Goal: Information Seeking & Learning: Learn about a topic

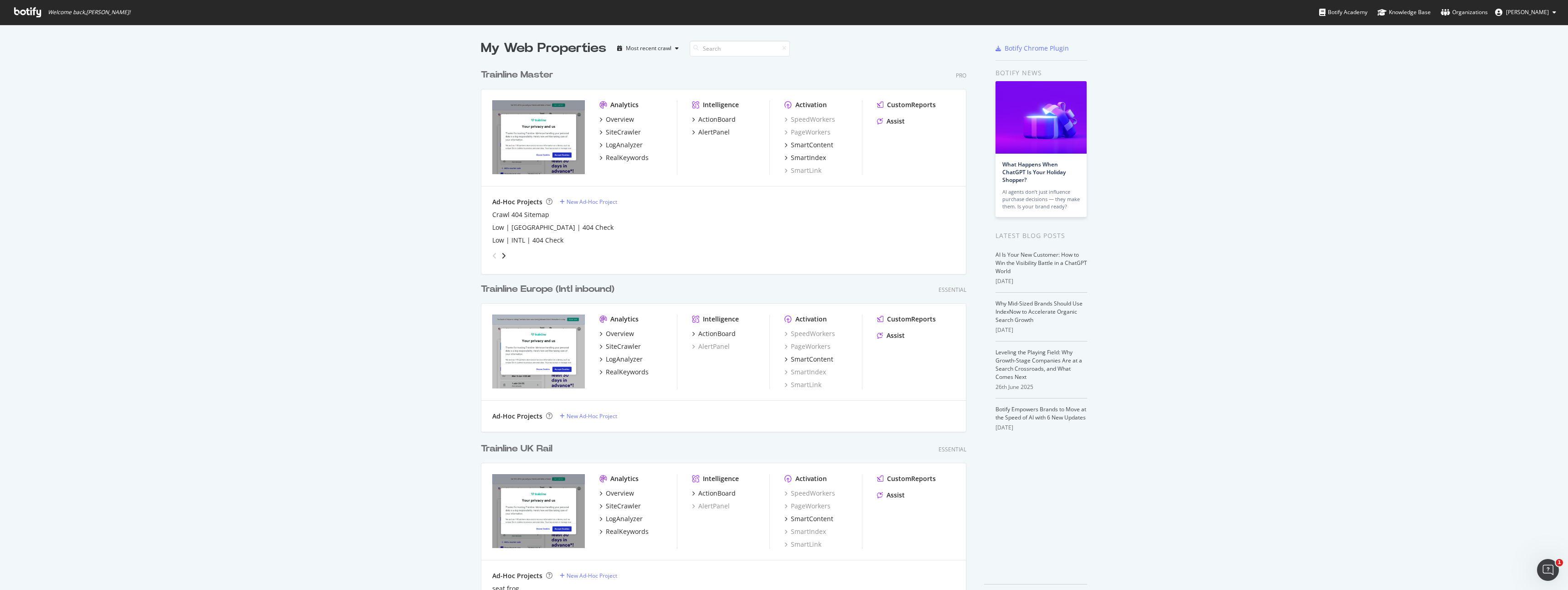
click at [522, 79] on div "Trainline Master" at bounding box center [517, 75] width 72 height 13
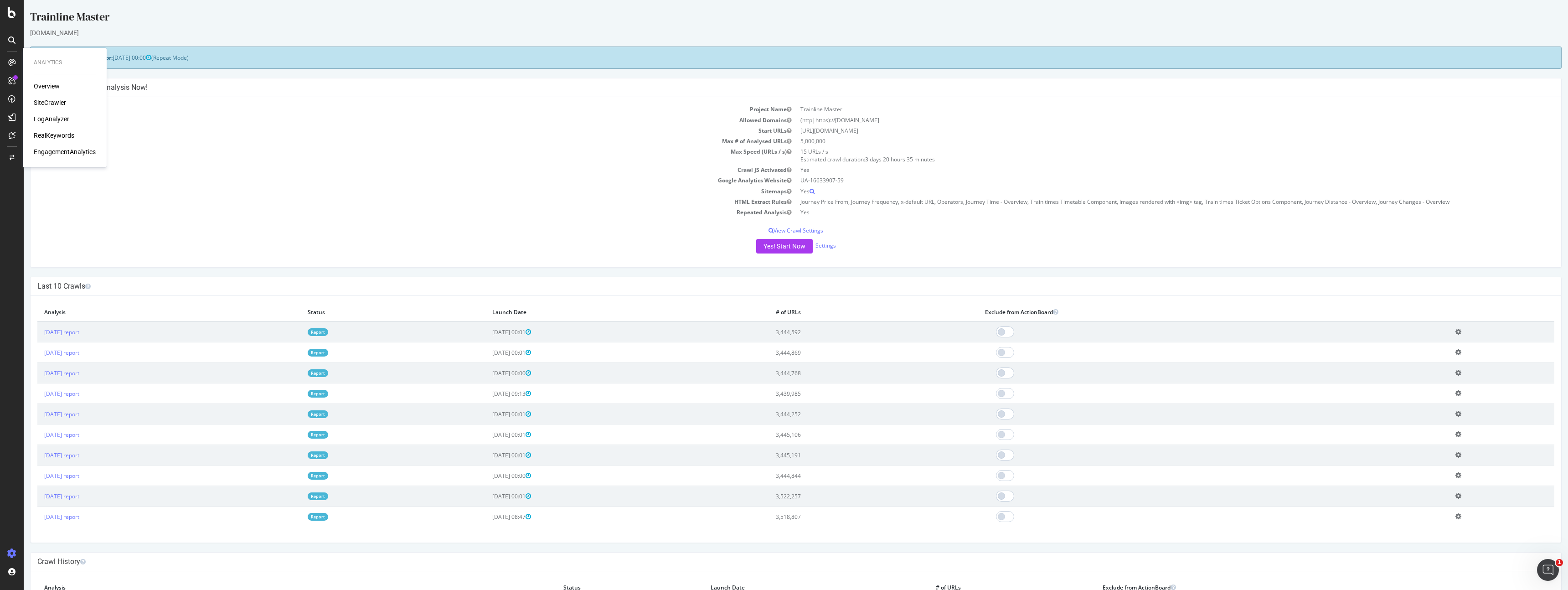
click at [39, 87] on div "Overview" at bounding box center [46, 87] width 26 height 9
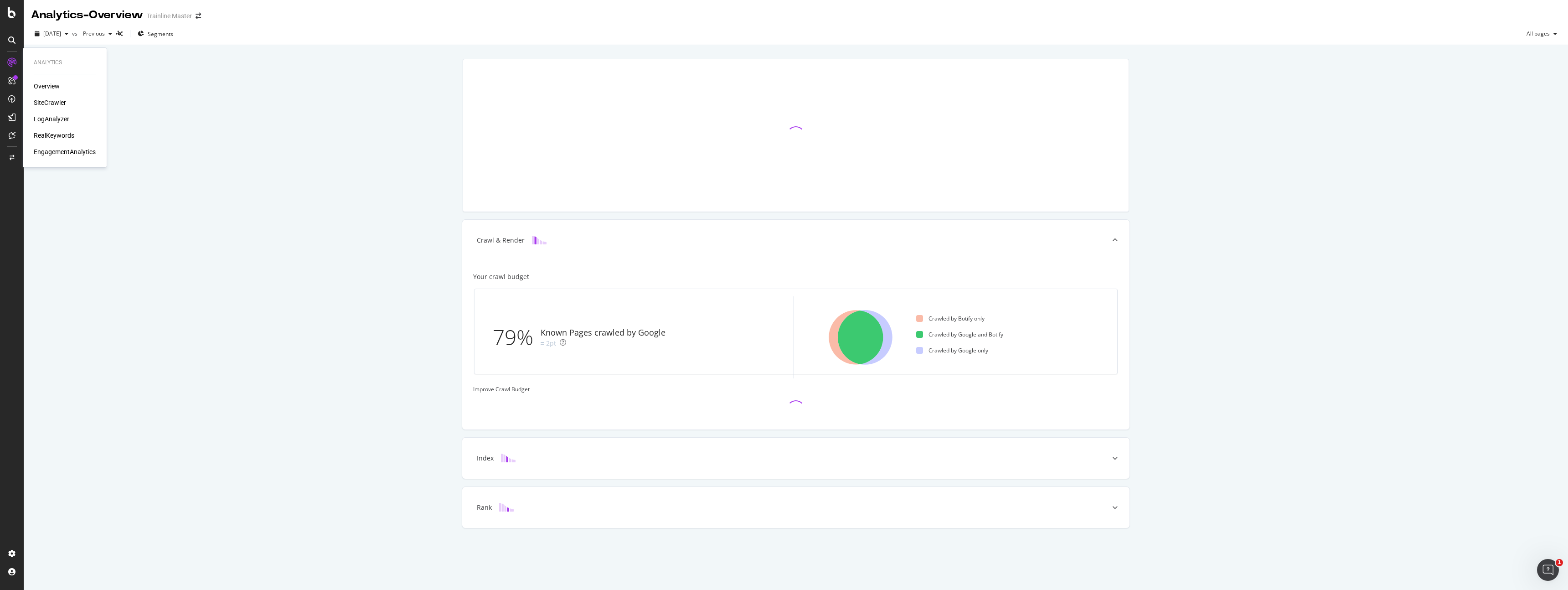
click at [50, 135] on div "RealKeywords" at bounding box center [54, 135] width 41 height 9
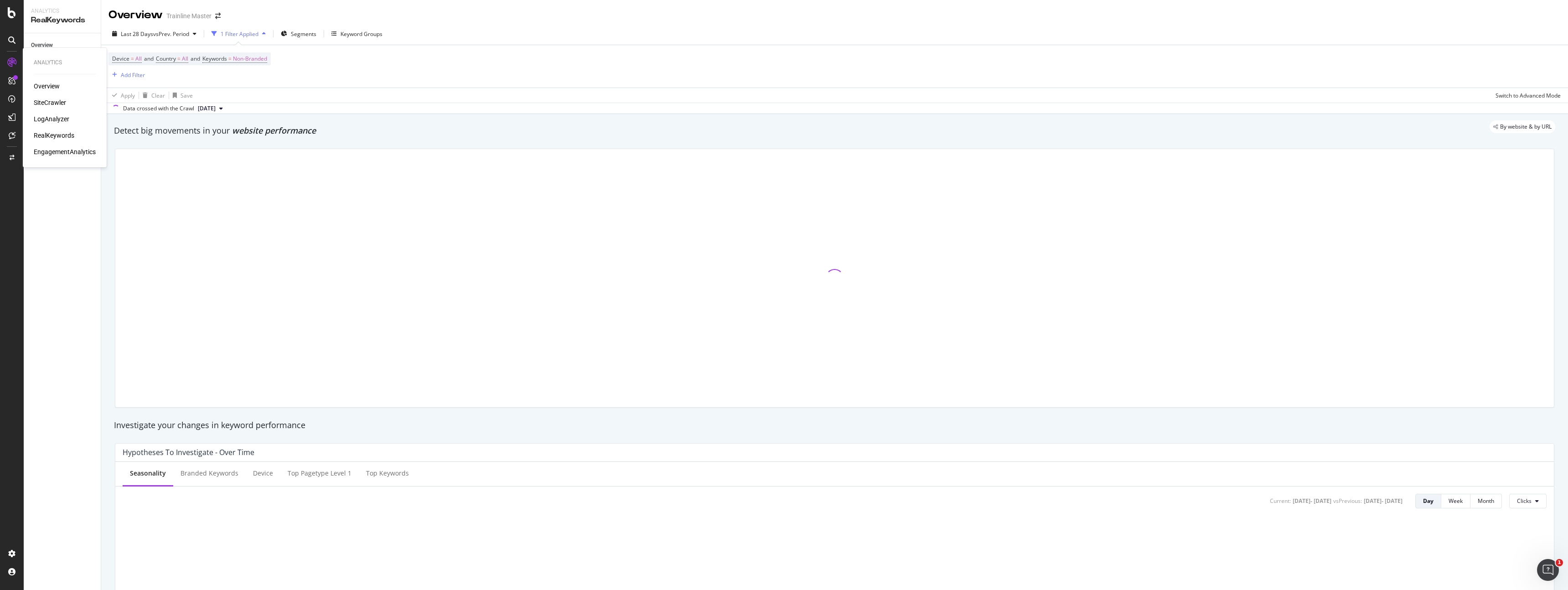
click at [52, 100] on div "SiteCrawler" at bounding box center [50, 103] width 32 height 9
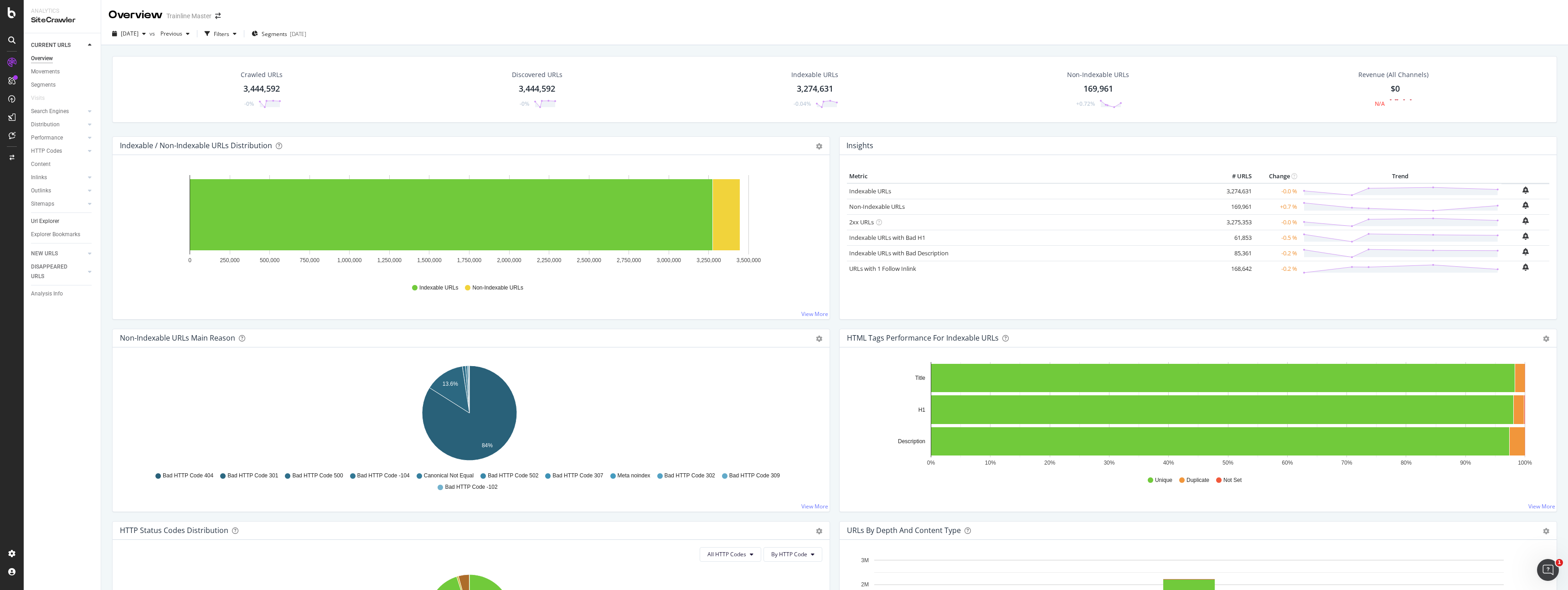
click at [70, 220] on link "Url Explorer" at bounding box center [62, 221] width 64 height 9
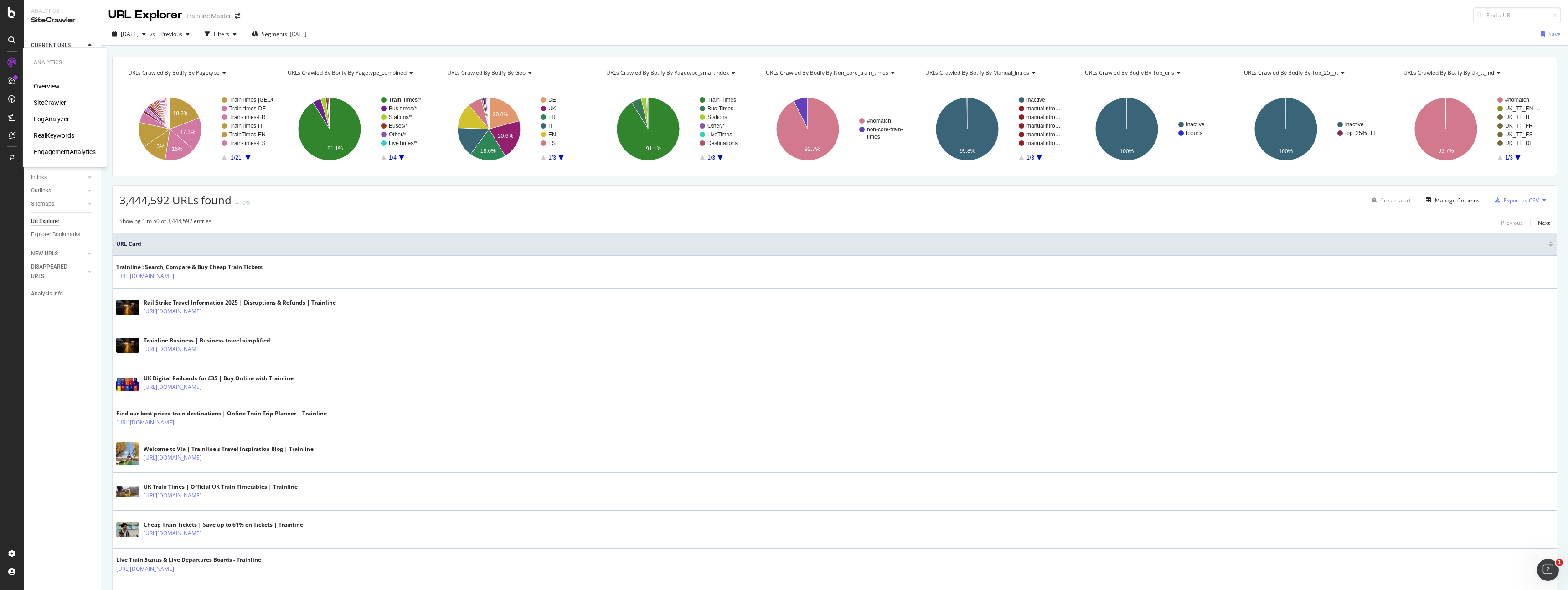
click at [45, 105] on div "SiteCrawler" at bounding box center [50, 103] width 32 height 9
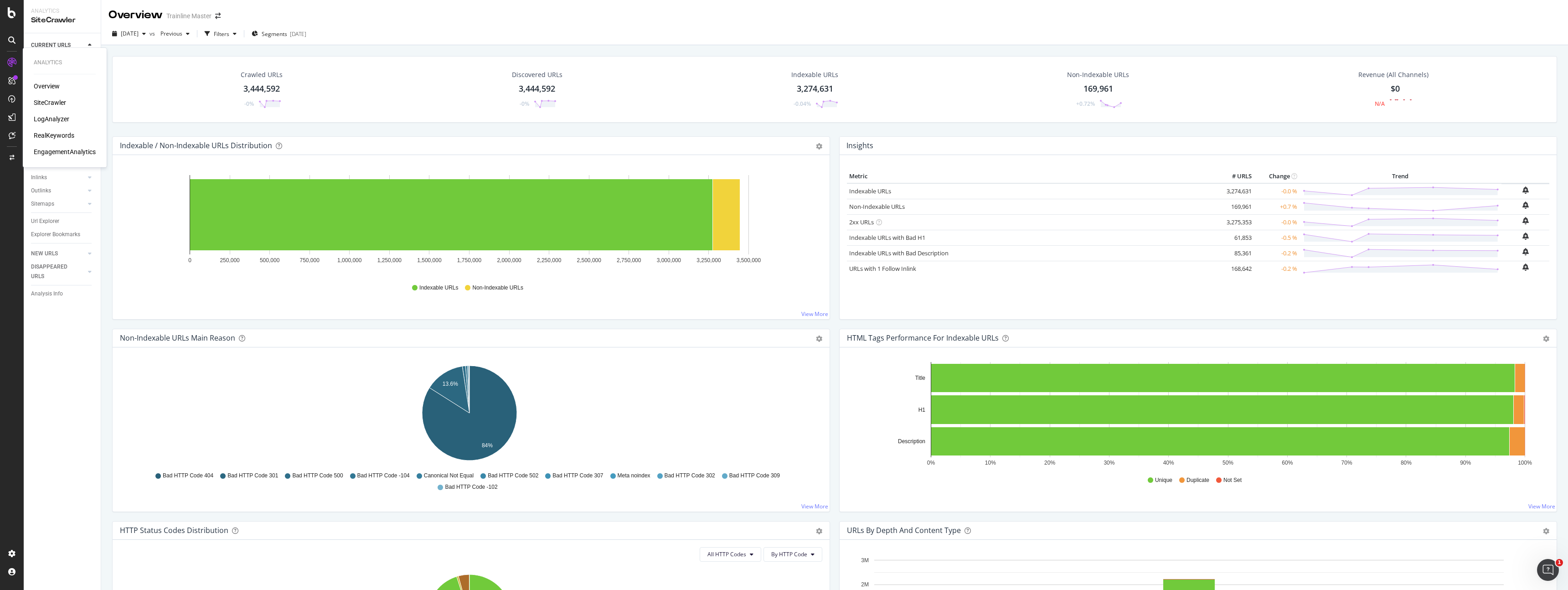
click at [53, 139] on div "RealKeywords" at bounding box center [54, 135] width 41 height 9
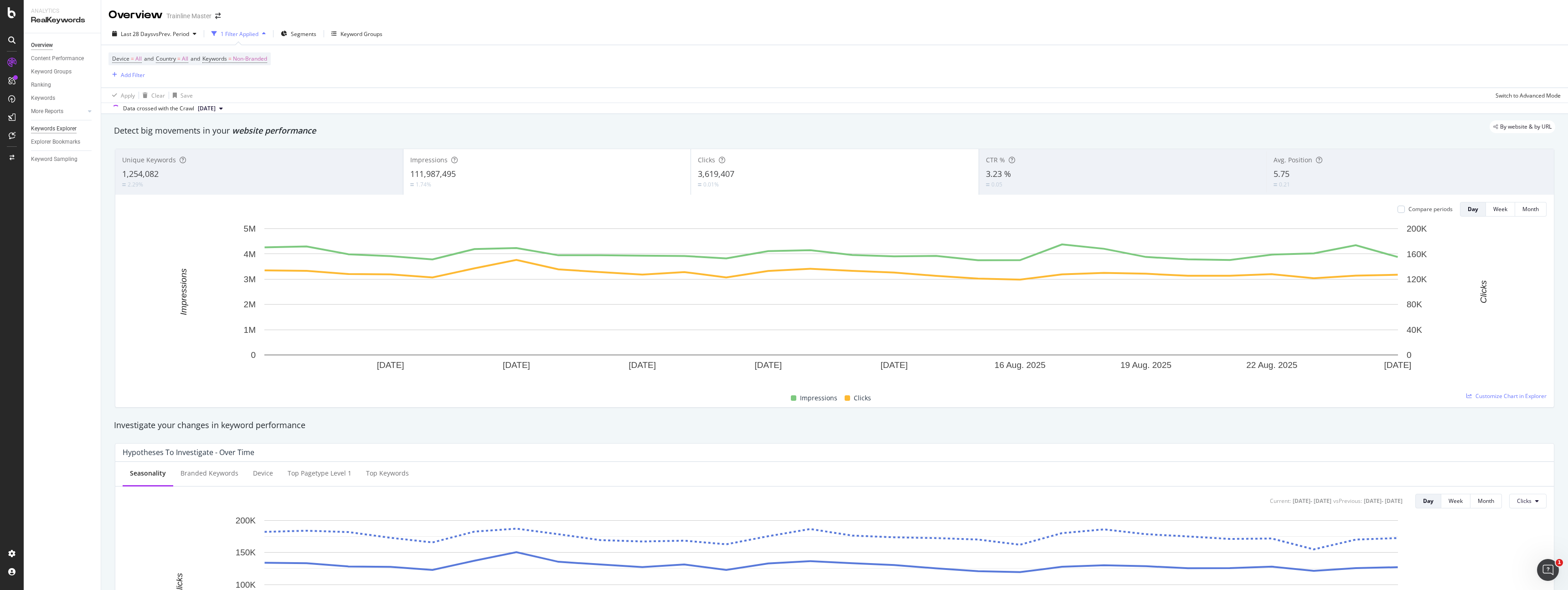
click at [50, 130] on div "Keywords Explorer" at bounding box center [53, 129] width 46 height 9
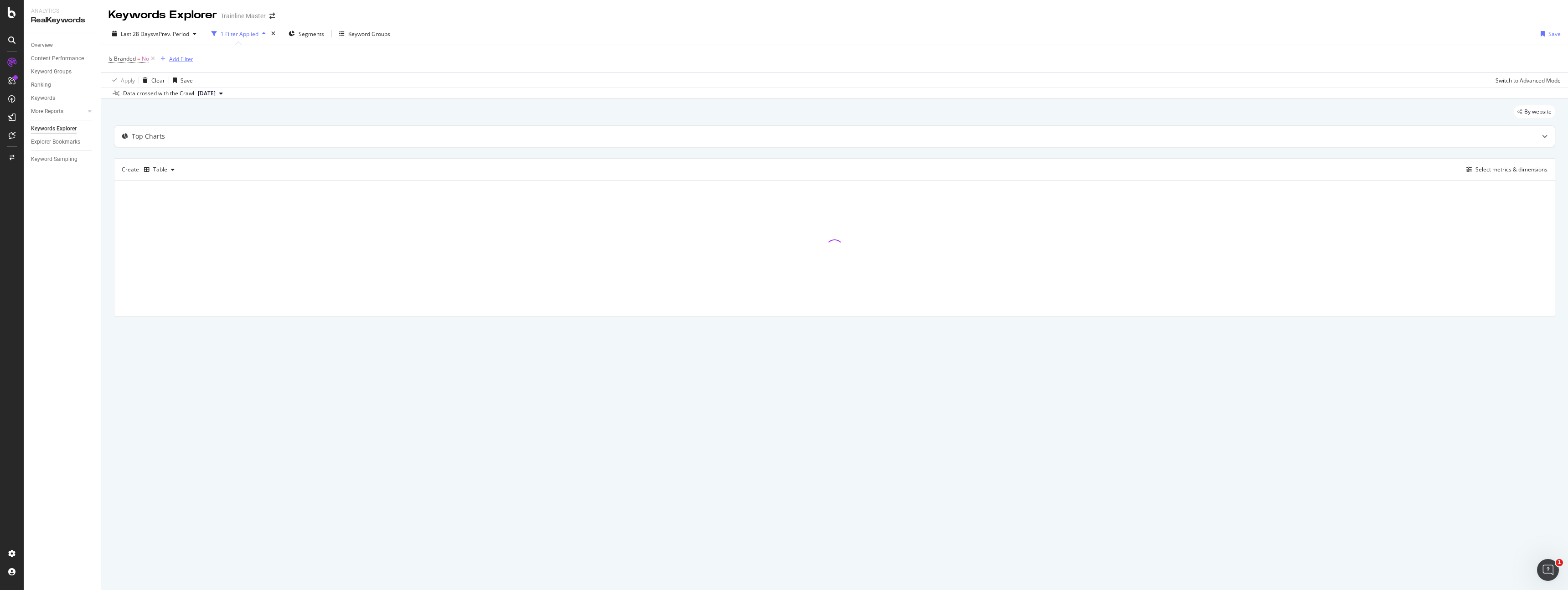
click at [179, 57] on div "Add Filter" at bounding box center [181, 59] width 24 height 8
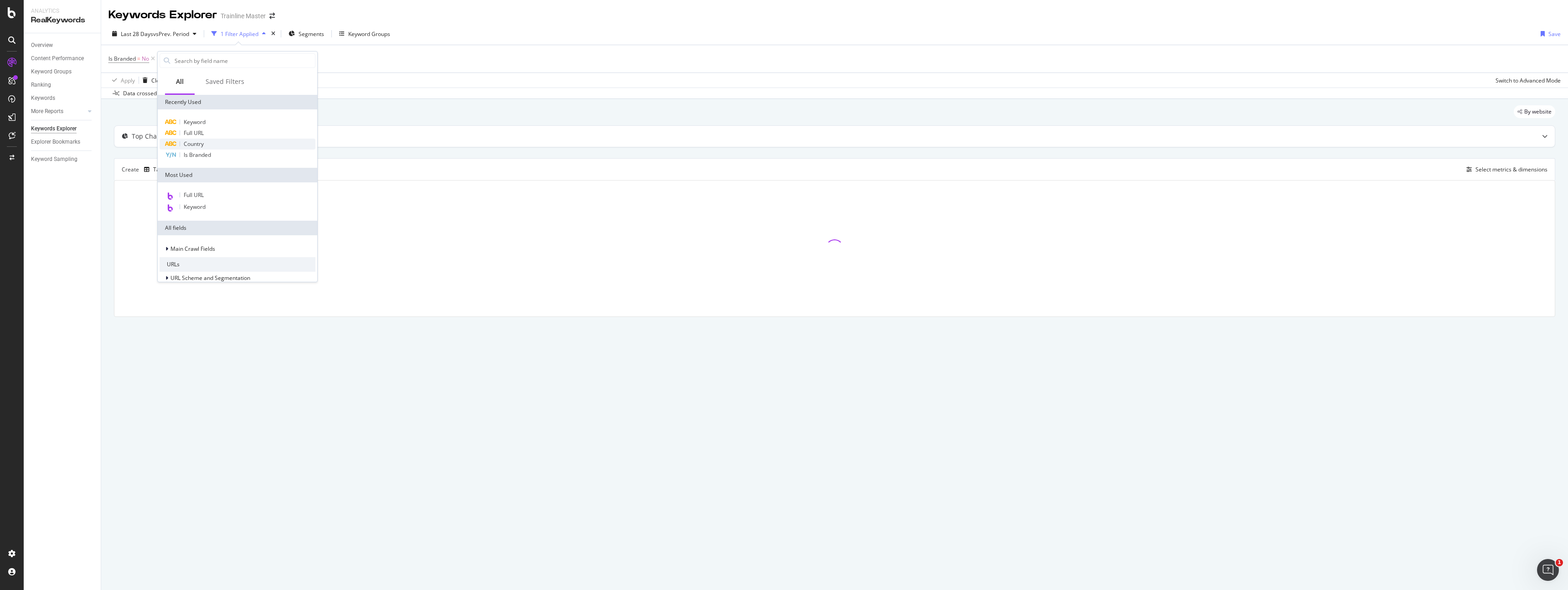
click at [202, 141] on span "Country" at bounding box center [193, 144] width 20 height 8
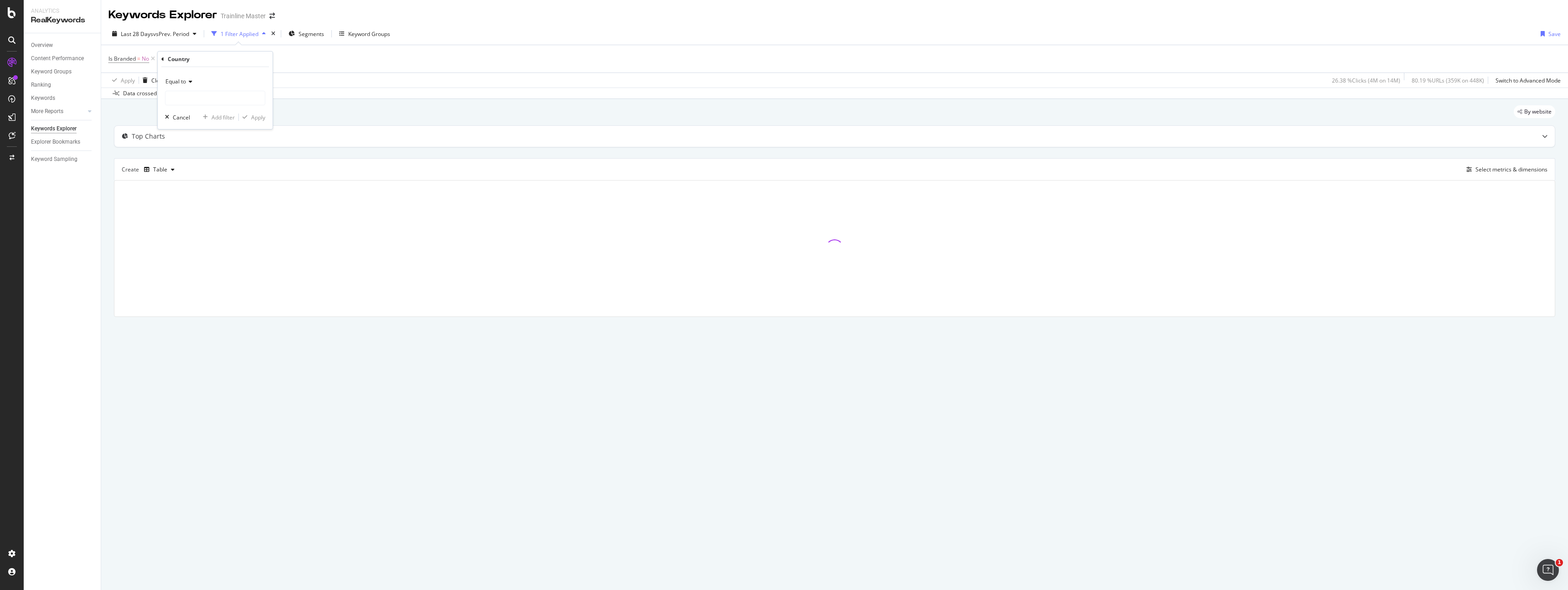
click at [190, 81] on icon at bounding box center [189, 81] width 6 height 6
click at [183, 84] on span "Equal to" at bounding box center [175, 81] width 20 height 8
click at [186, 94] on input "text" at bounding box center [215, 98] width 99 height 15
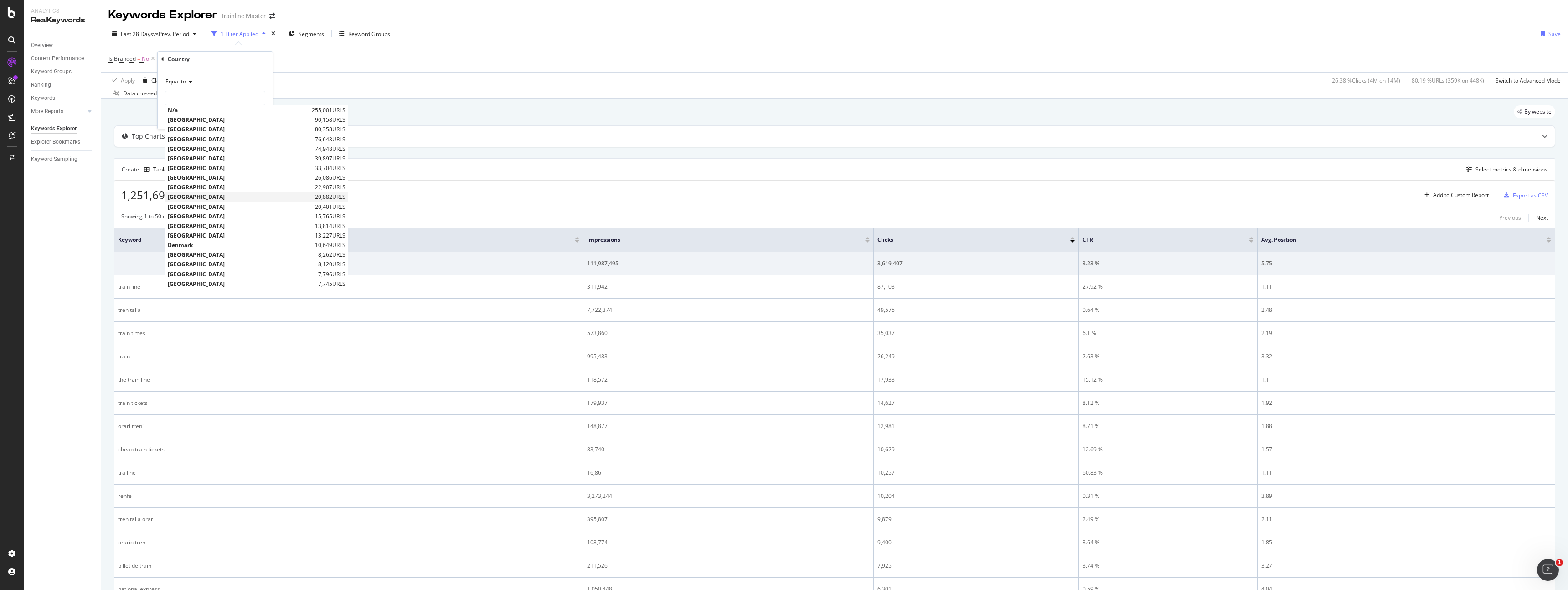
click at [220, 195] on span "[GEOGRAPHIC_DATA]" at bounding box center [240, 197] width 145 height 8
type input "[GEOGRAPHIC_DATA]"
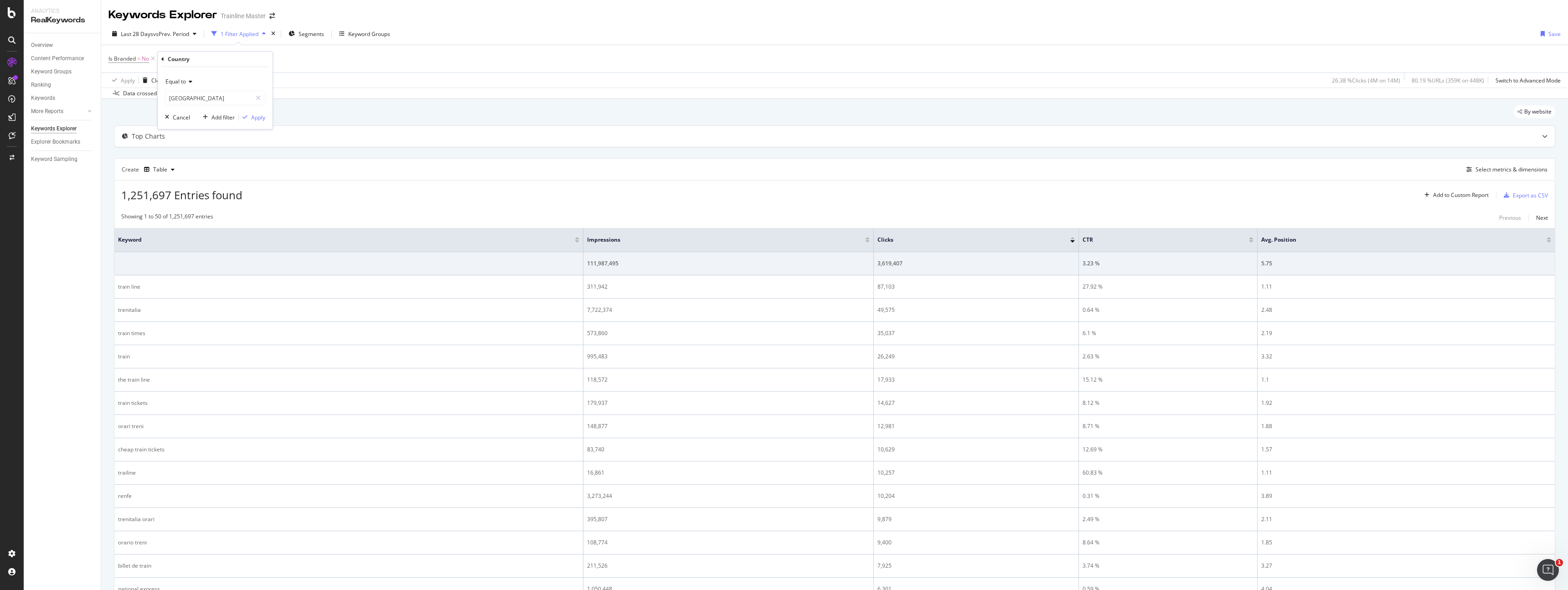
click at [327, 117] on div "By website" at bounding box center [835, 115] width 1441 height 20
click at [228, 59] on div "missing value" at bounding box center [223, 59] width 35 height 8
click at [209, 91] on input "text" at bounding box center [230, 97] width 99 height 15
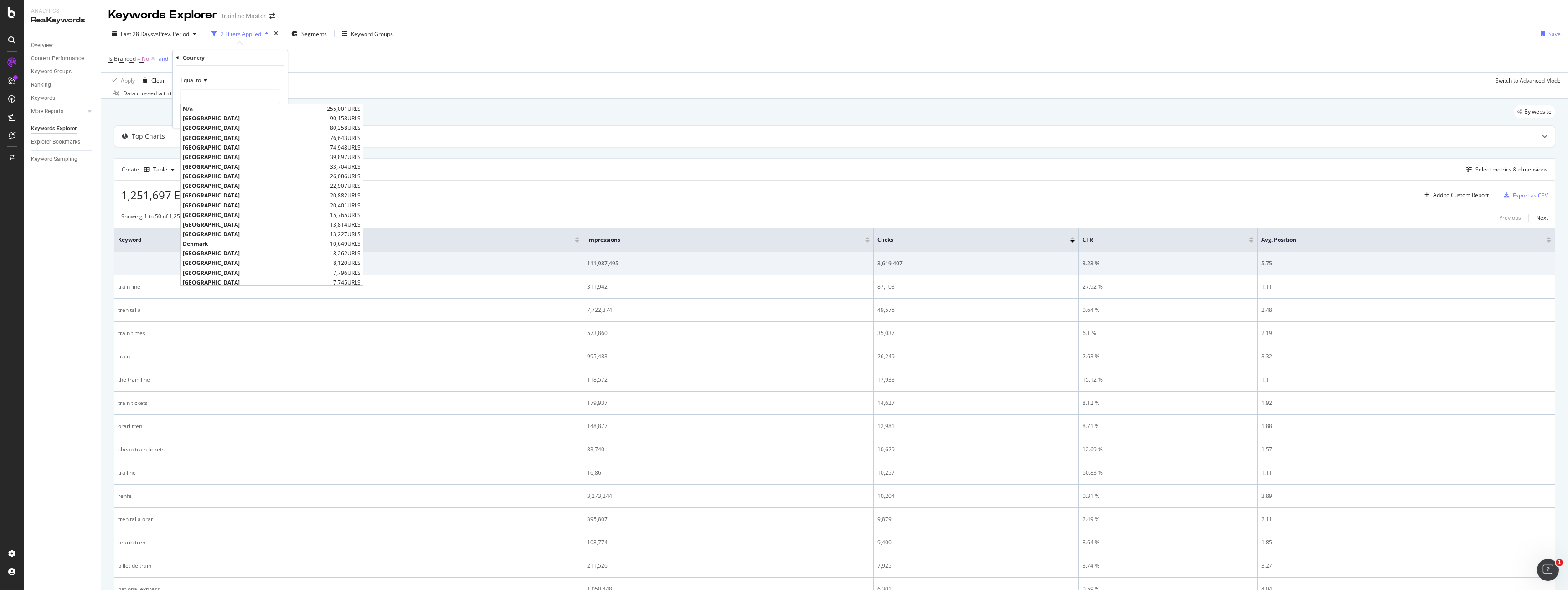
click at [217, 201] on span "Austria" at bounding box center [255, 205] width 145 height 8
type input "Austria"
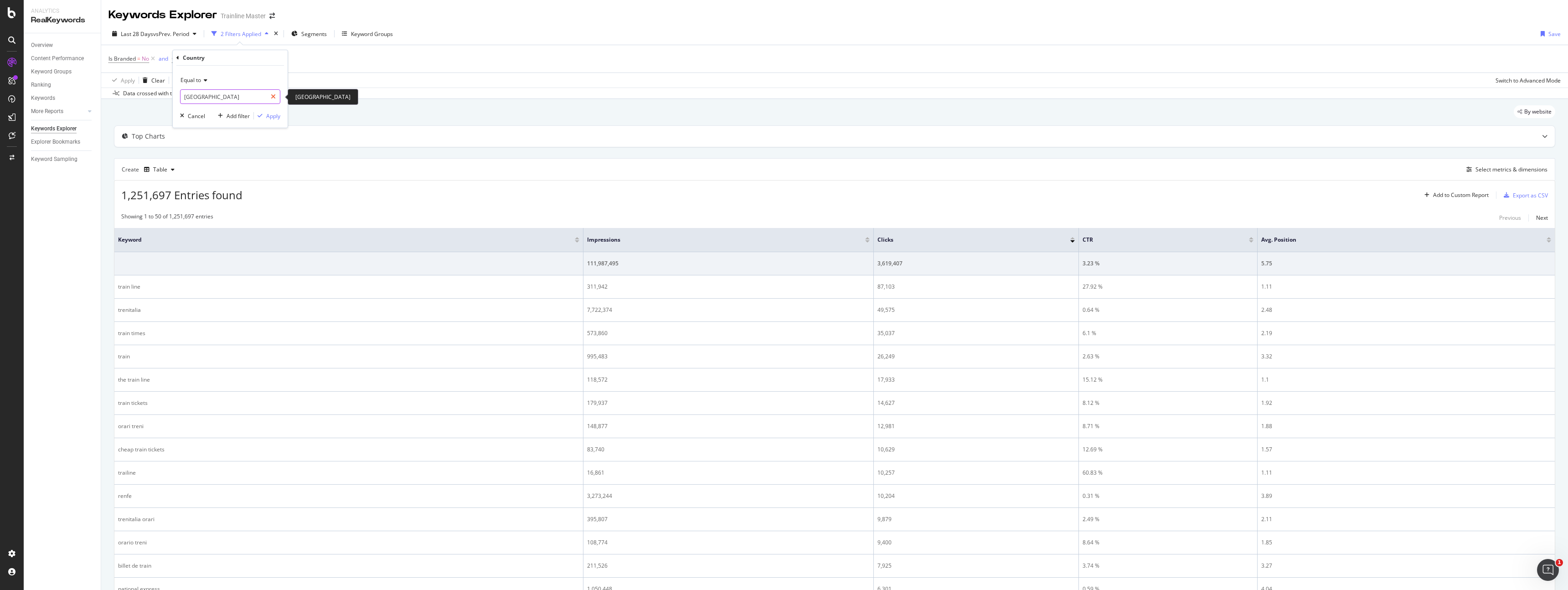
click at [271, 98] on icon at bounding box center [273, 97] width 5 height 6
click at [216, 94] on input "text" at bounding box center [230, 97] width 99 height 15
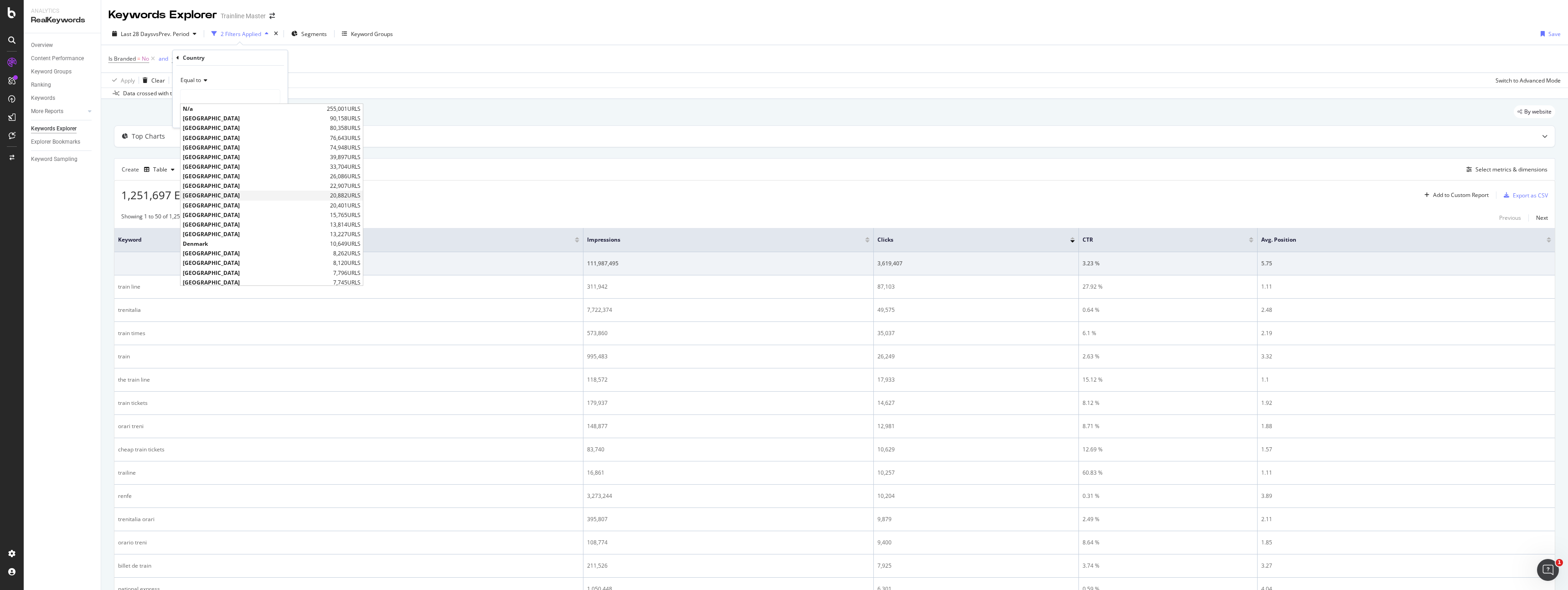
click at [223, 193] on span "[GEOGRAPHIC_DATA]" at bounding box center [255, 195] width 145 height 8
type input "[GEOGRAPHIC_DATA]"
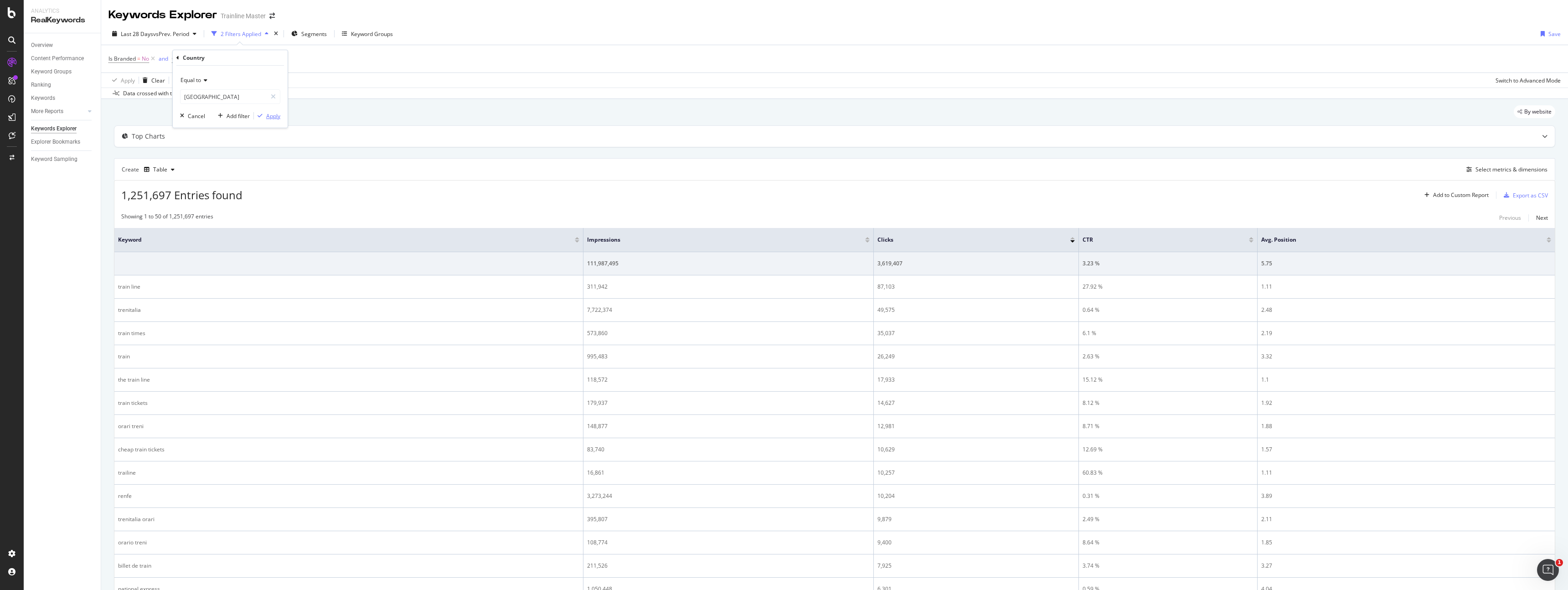
click at [266, 119] on div "Apply" at bounding box center [273, 116] width 14 height 8
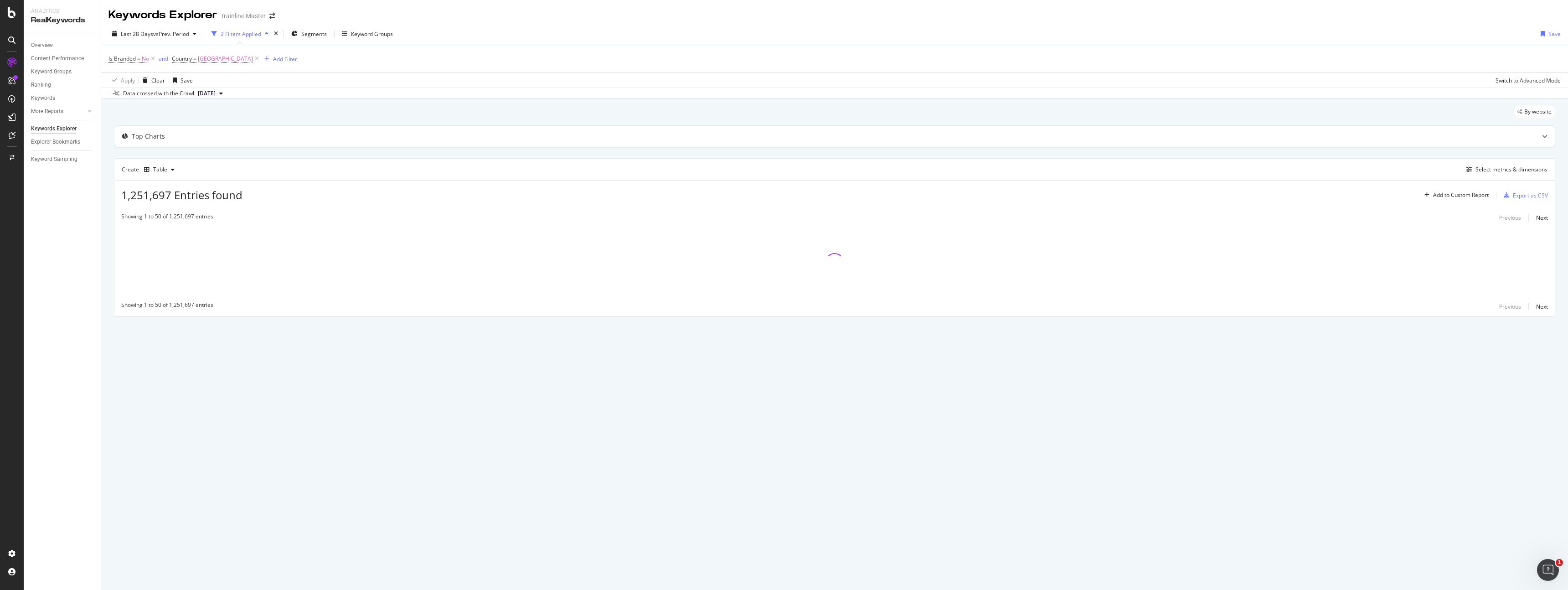
click at [290, 66] on div "Is Branded = No and Country = United States of America Add Filter" at bounding box center [835, 58] width 1452 height 28
click at [288, 60] on div "Add Filter" at bounding box center [285, 59] width 24 height 8
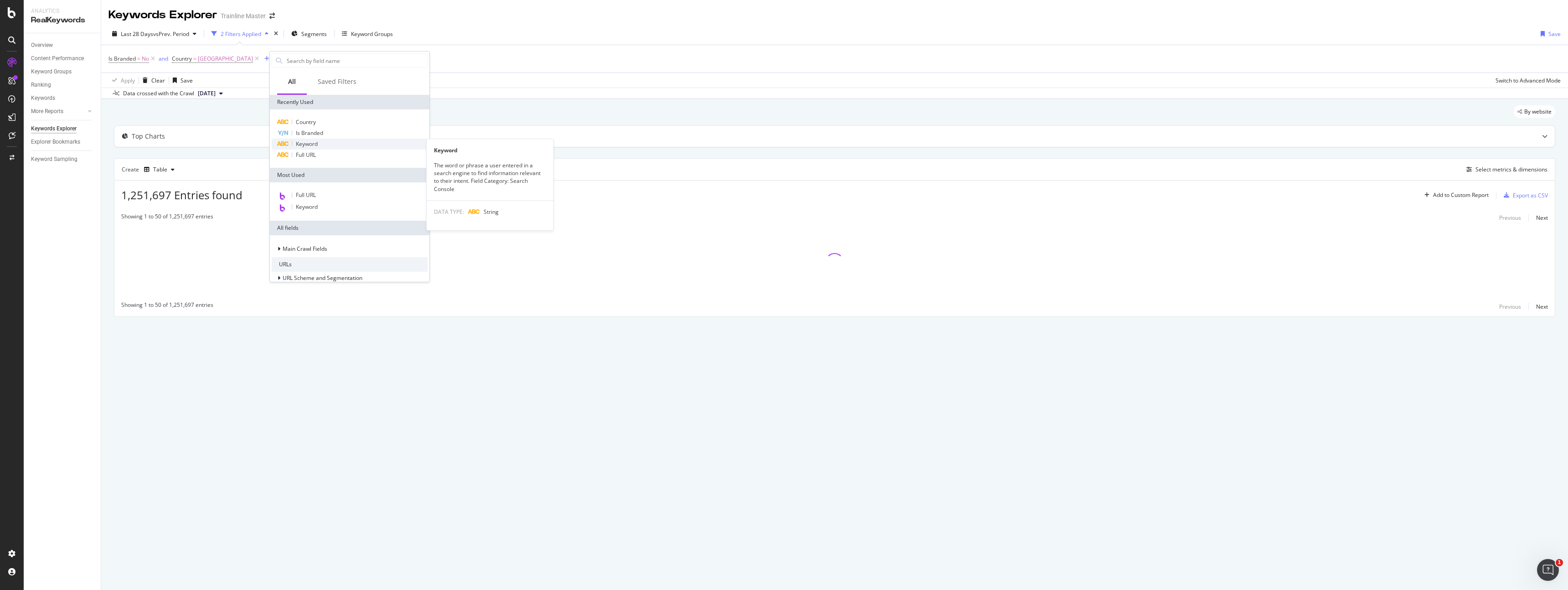
click at [318, 141] on div "Keyword" at bounding box center [349, 144] width 156 height 11
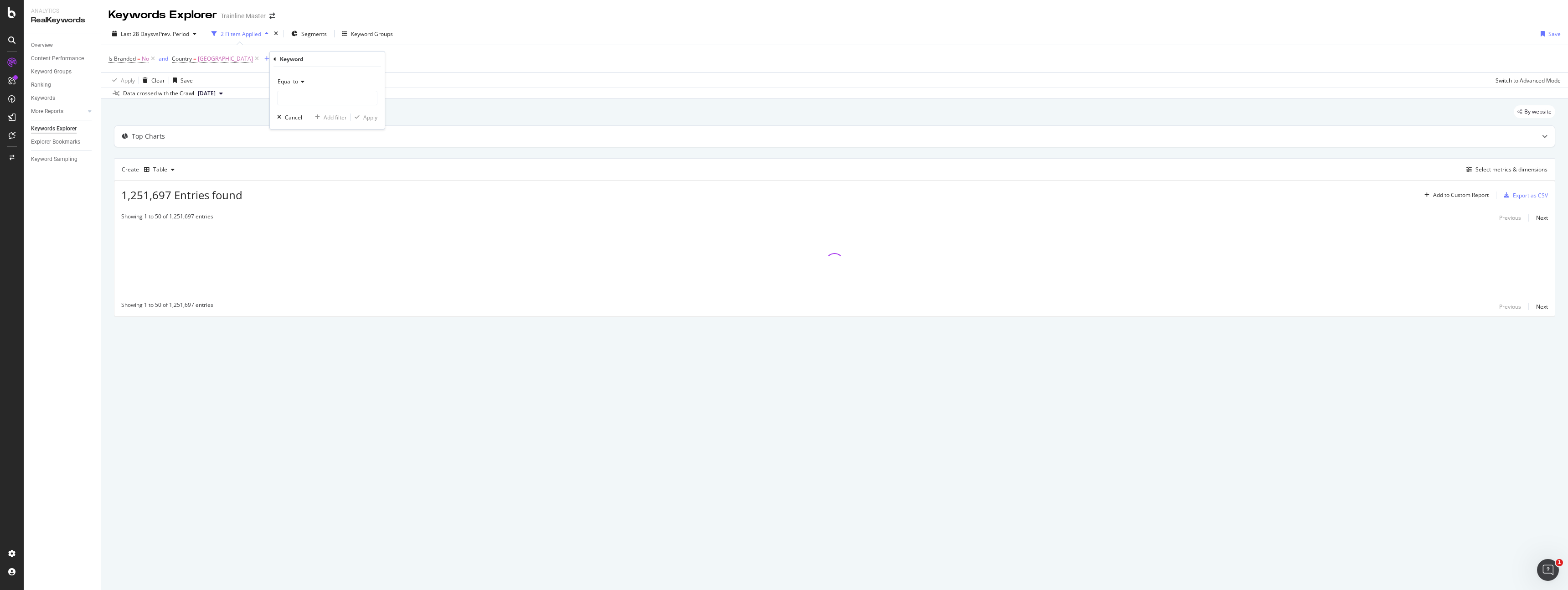
click at [300, 83] on icon at bounding box center [301, 81] width 6 height 6
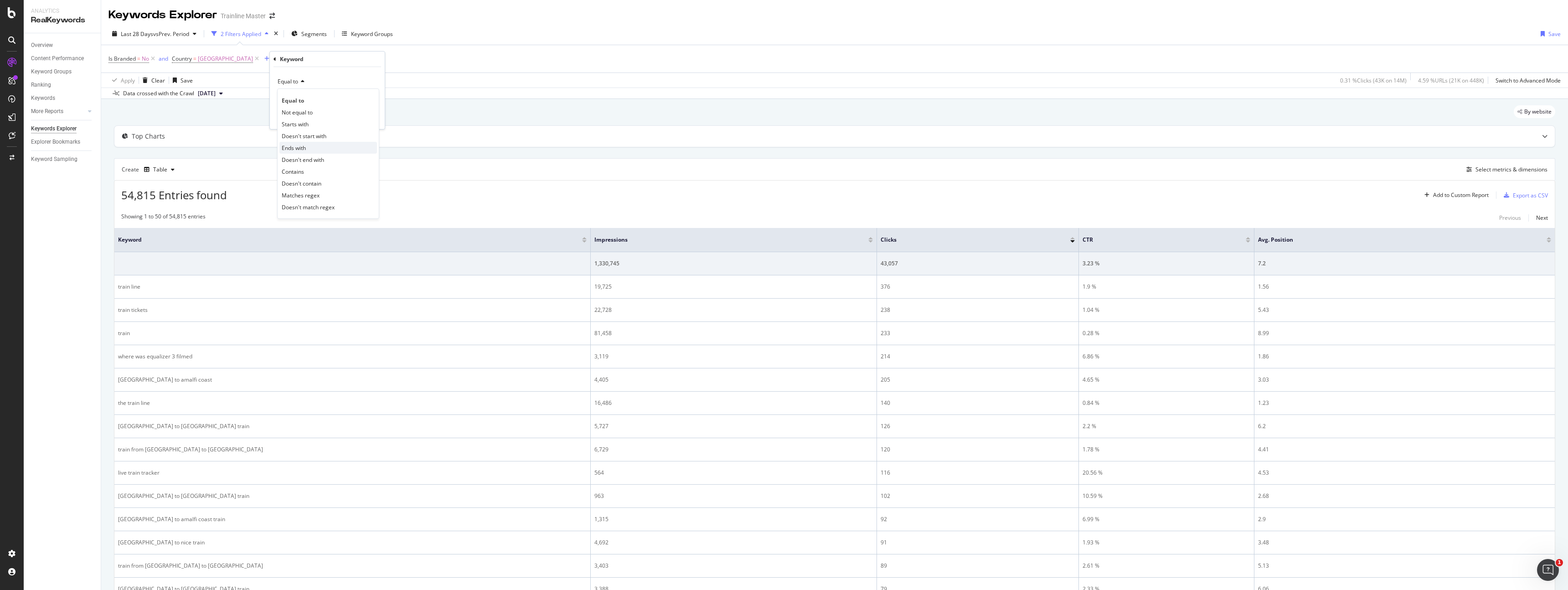
click at [300, 147] on span "Ends with" at bounding box center [293, 148] width 24 height 8
click at [297, 104] on input "text" at bounding box center [327, 98] width 99 height 15
type input "train"
click at [373, 117] on div "Apply" at bounding box center [371, 117] width 14 height 8
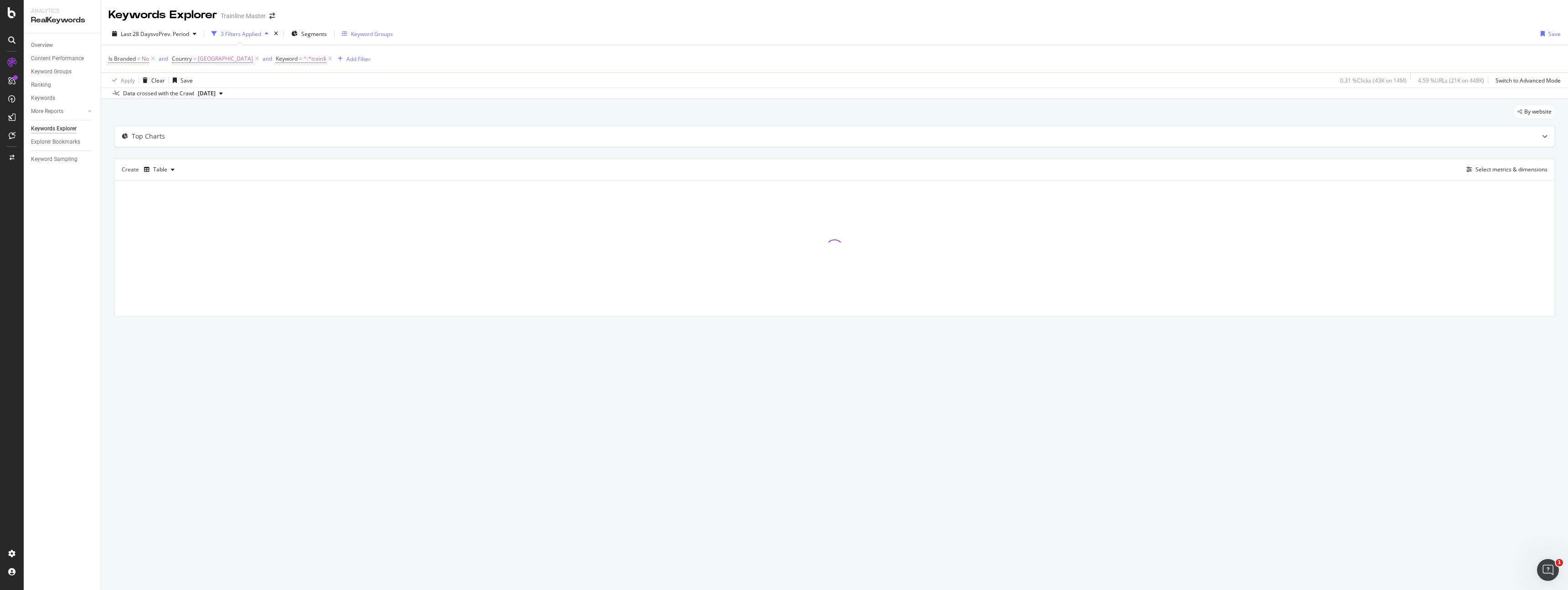
click at [373, 34] on div "Keyword Groups" at bounding box center [371, 34] width 42 height 8
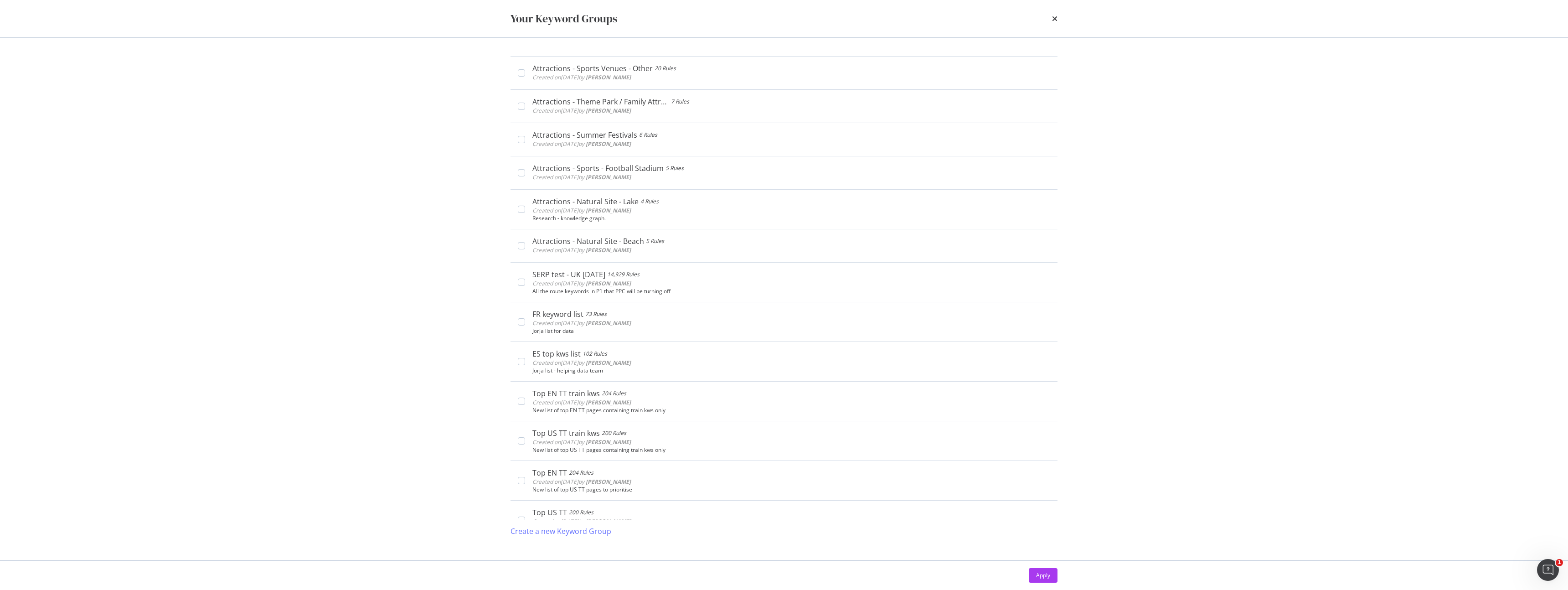
click at [1062, 20] on div "Your Keyword Groups" at bounding box center [784, 18] width 583 height 37
click at [1055, 19] on icon "times" at bounding box center [1054, 18] width 6 height 7
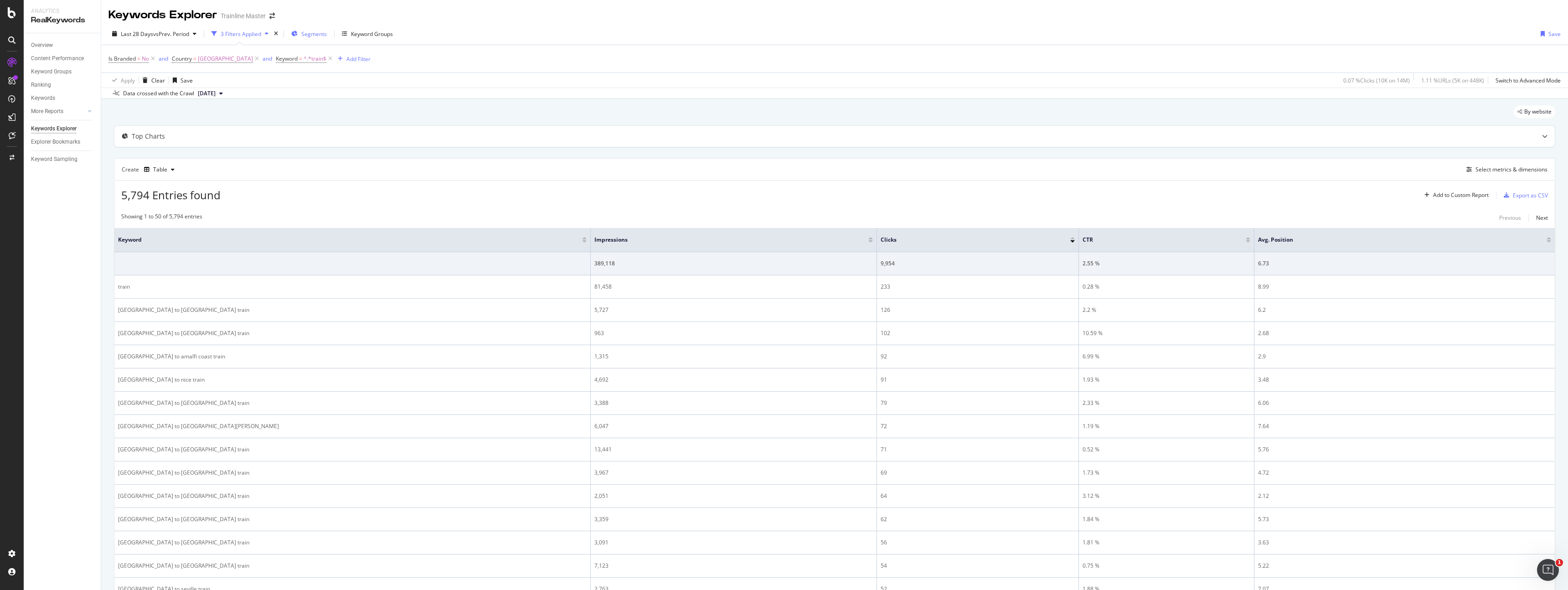
click at [311, 34] on span "Segments" at bounding box center [314, 34] width 25 height 8
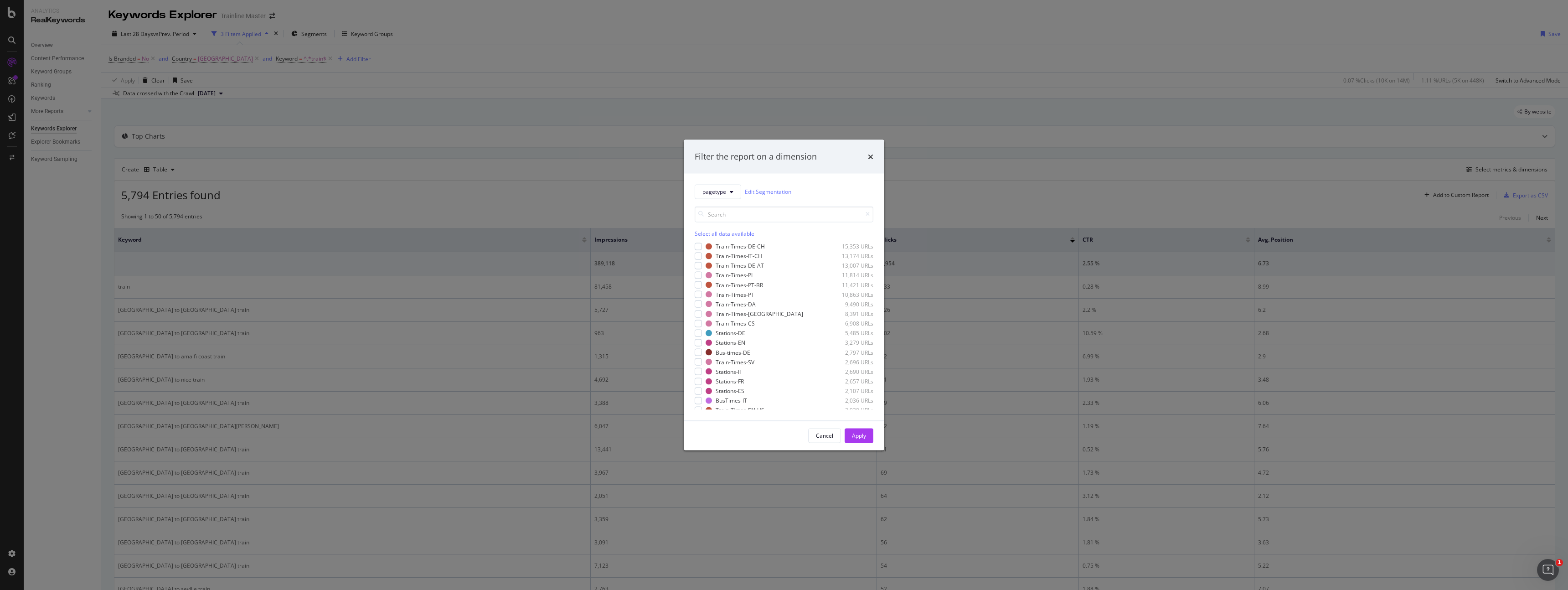
scroll to position [186, 0]
click at [700, 301] on div "modal" at bounding box center [698, 301] width 7 height 7
click at [861, 429] on div "Apply" at bounding box center [859, 435] width 14 height 13
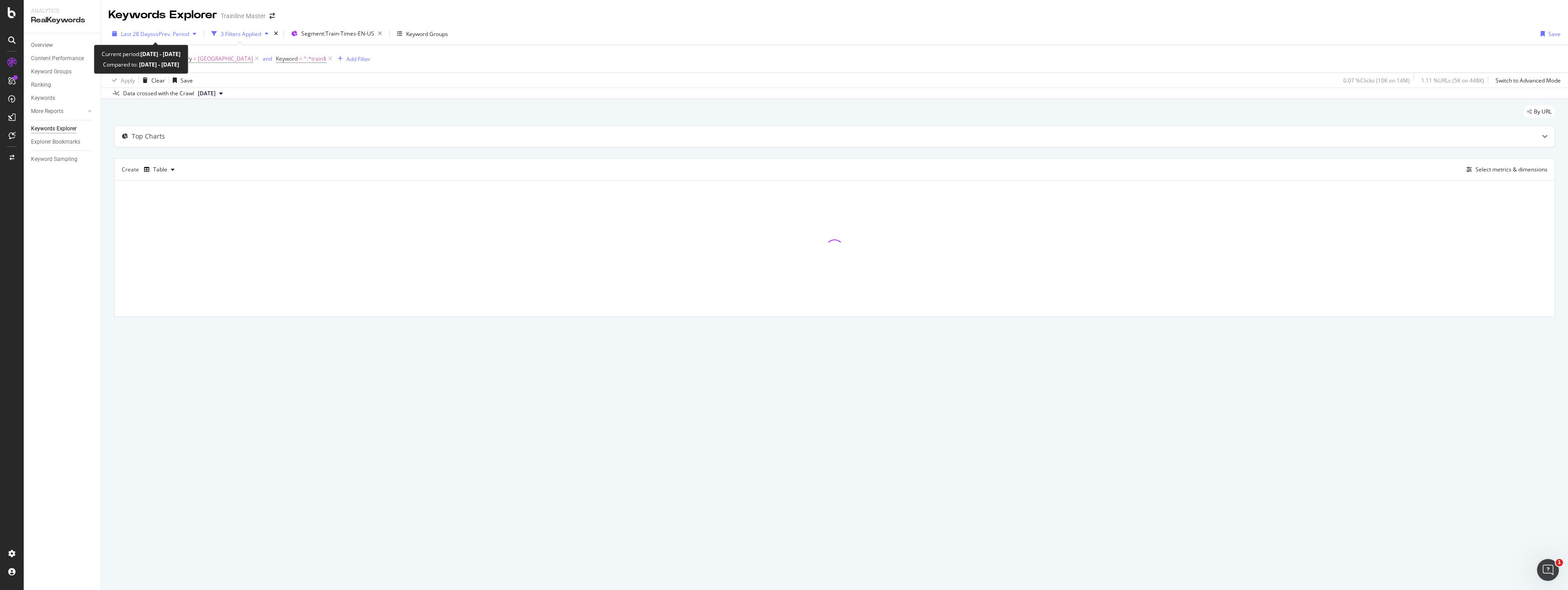
click at [181, 30] on span "vs Prev. Period" at bounding box center [172, 34] width 36 height 8
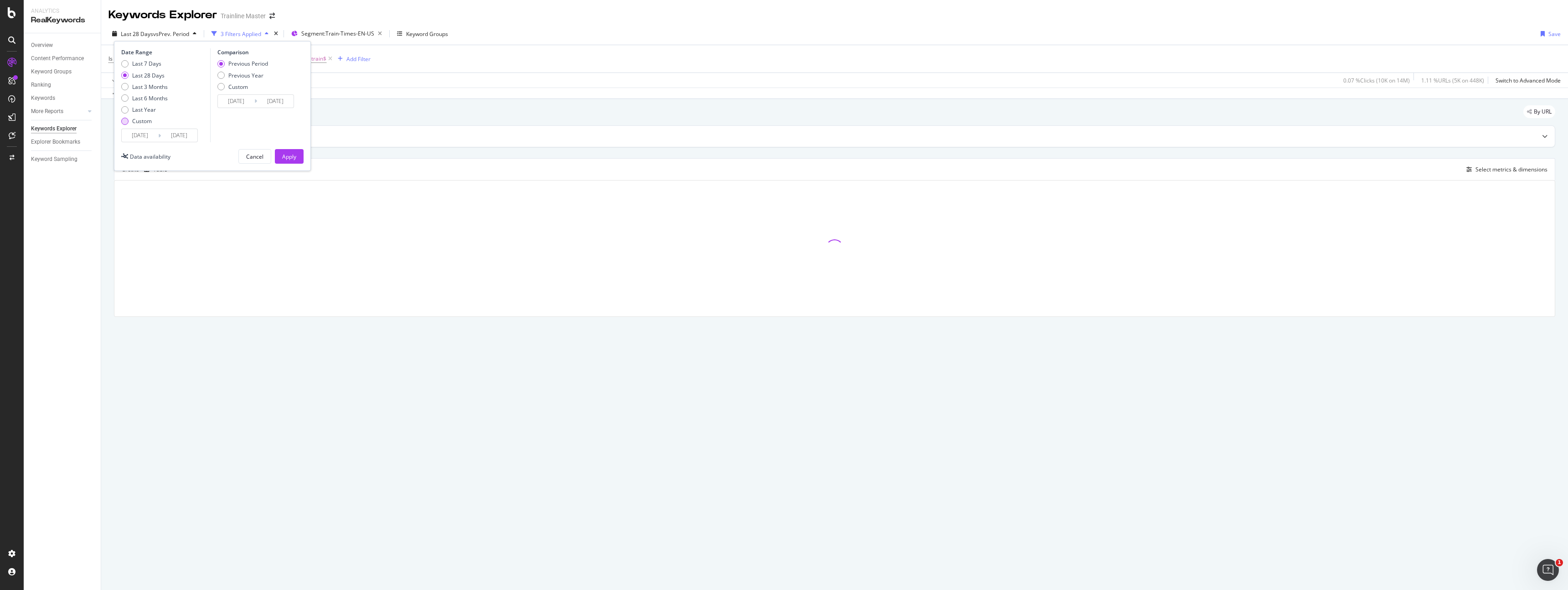
click at [138, 117] on div "Custom" at bounding box center [142, 121] width 20 height 8
click at [145, 135] on input "2025/07/29" at bounding box center [140, 135] width 36 height 13
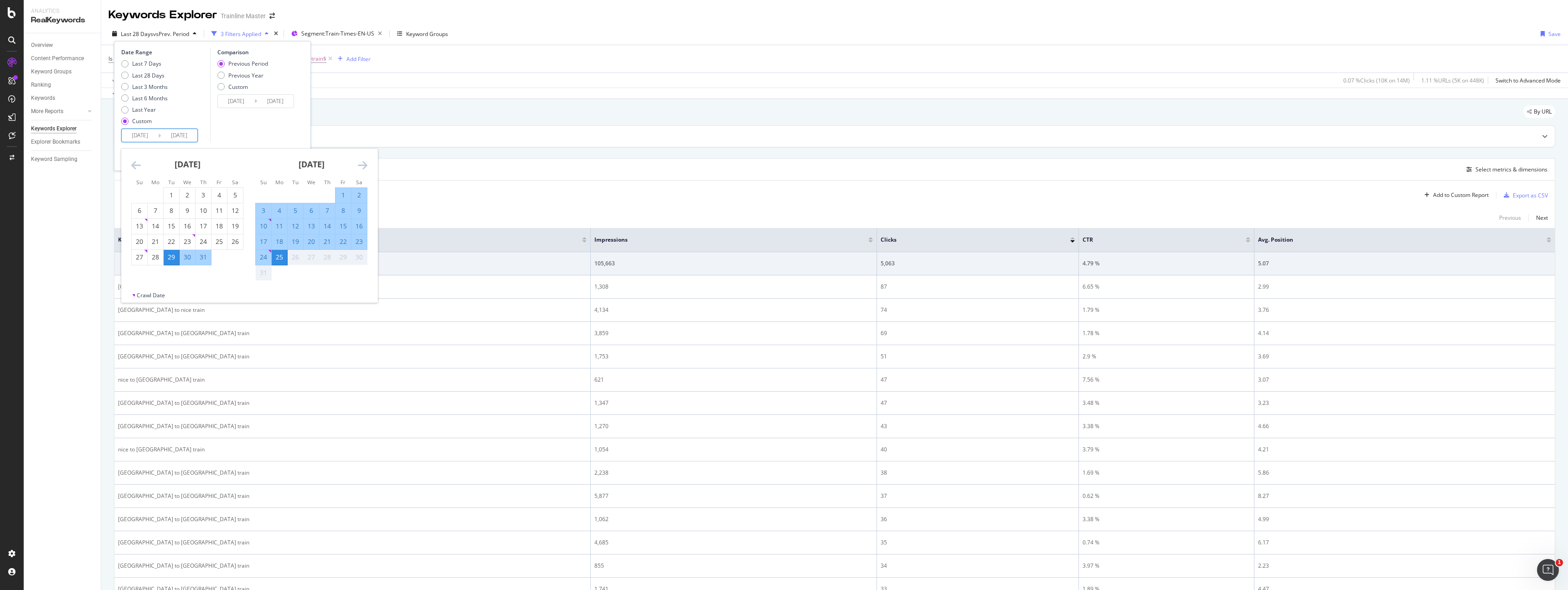
click at [191, 255] on div "30" at bounding box center [187, 257] width 16 height 9
type input "2025/07/30"
type input "2025/07/03"
type input "2025/07/29"
click at [265, 256] on div "24" at bounding box center [264, 257] width 16 height 9
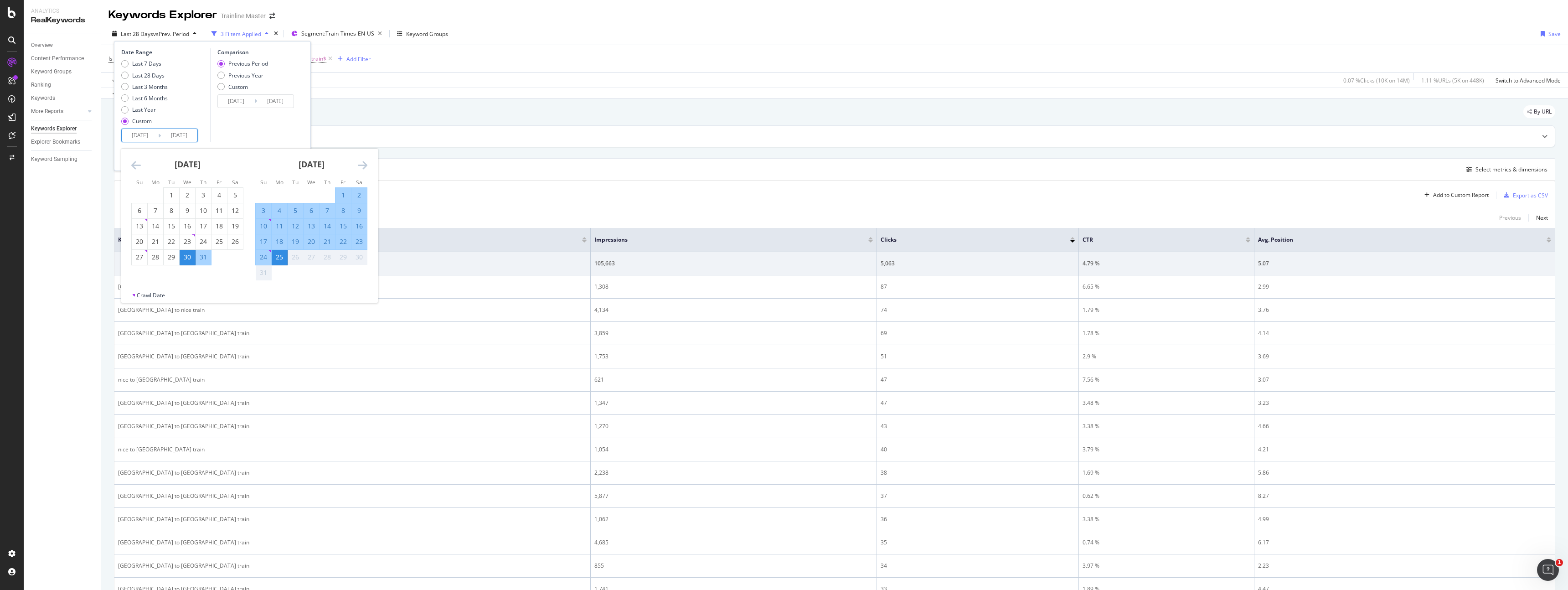
type input "[DATE]"
type input "2025/07/04"
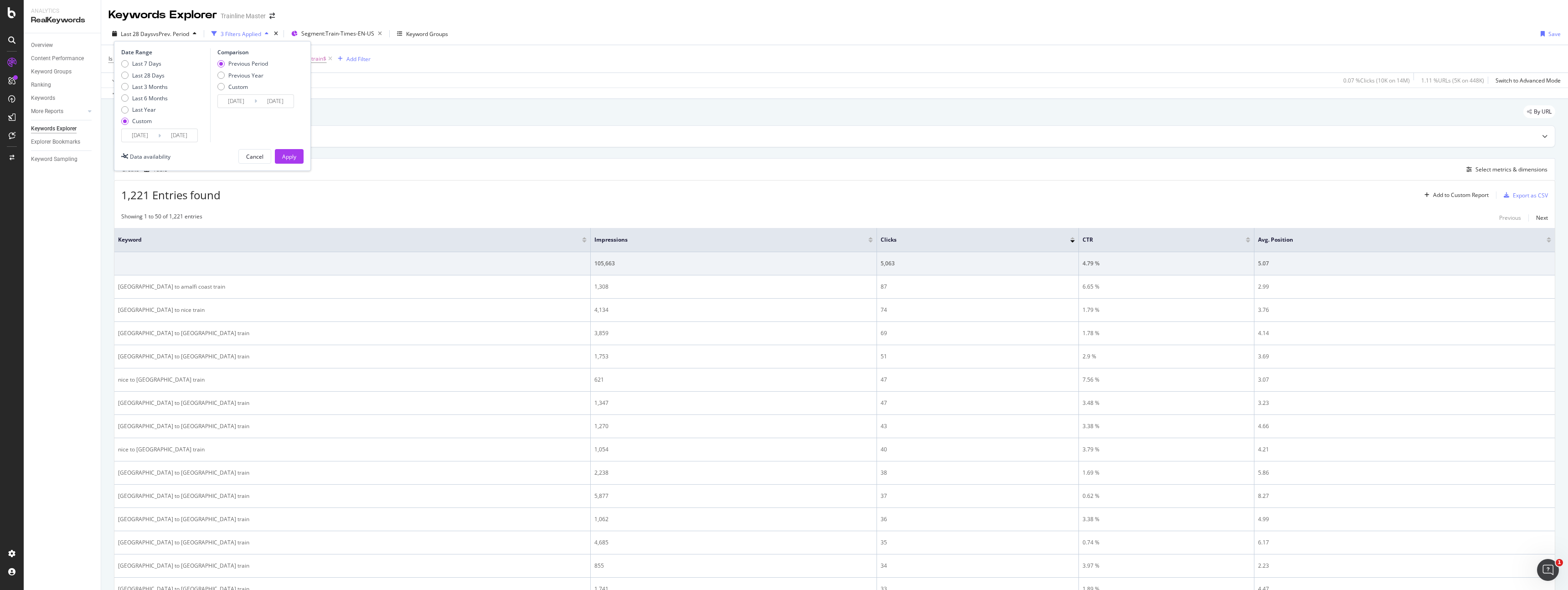
click at [151, 137] on input "2025/07/30" at bounding box center [140, 135] width 36 height 13
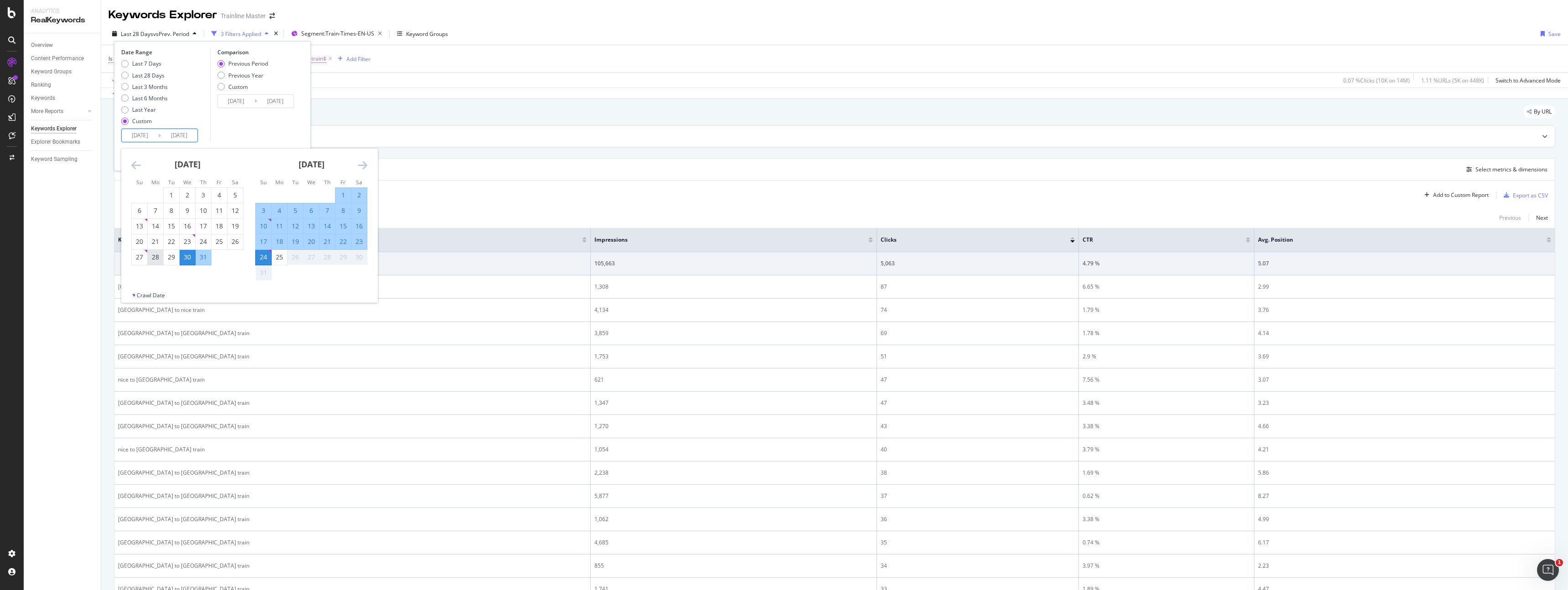
click at [155, 257] on div "28" at bounding box center [156, 257] width 16 height 9
type input "[DATE]"
click at [223, 260] on td "Calendar" at bounding box center [220, 257] width 16 height 16
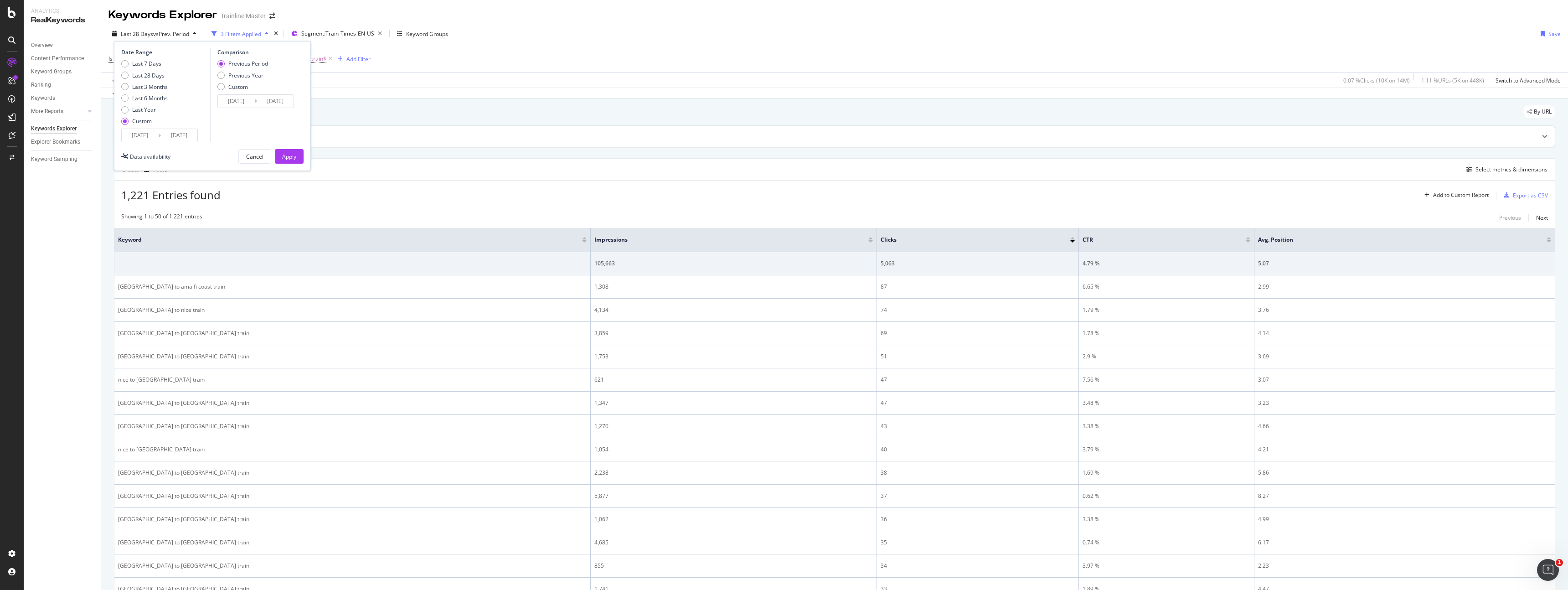
click at [201, 138] on div "Date Range Last 7 Days Last 28 Days Last 3 Months Last 6 Months Last Year Custo…" at bounding box center [164, 94] width 87 height 94
click at [283, 160] on div "Apply" at bounding box center [290, 156] width 14 height 13
click at [1390, 82] on div "0.07 % Clicks ( 10K on 14M )" at bounding box center [1376, 80] width 67 height 8
click at [1527, 172] on div "Select metrics & dimensions" at bounding box center [1511, 169] width 72 height 8
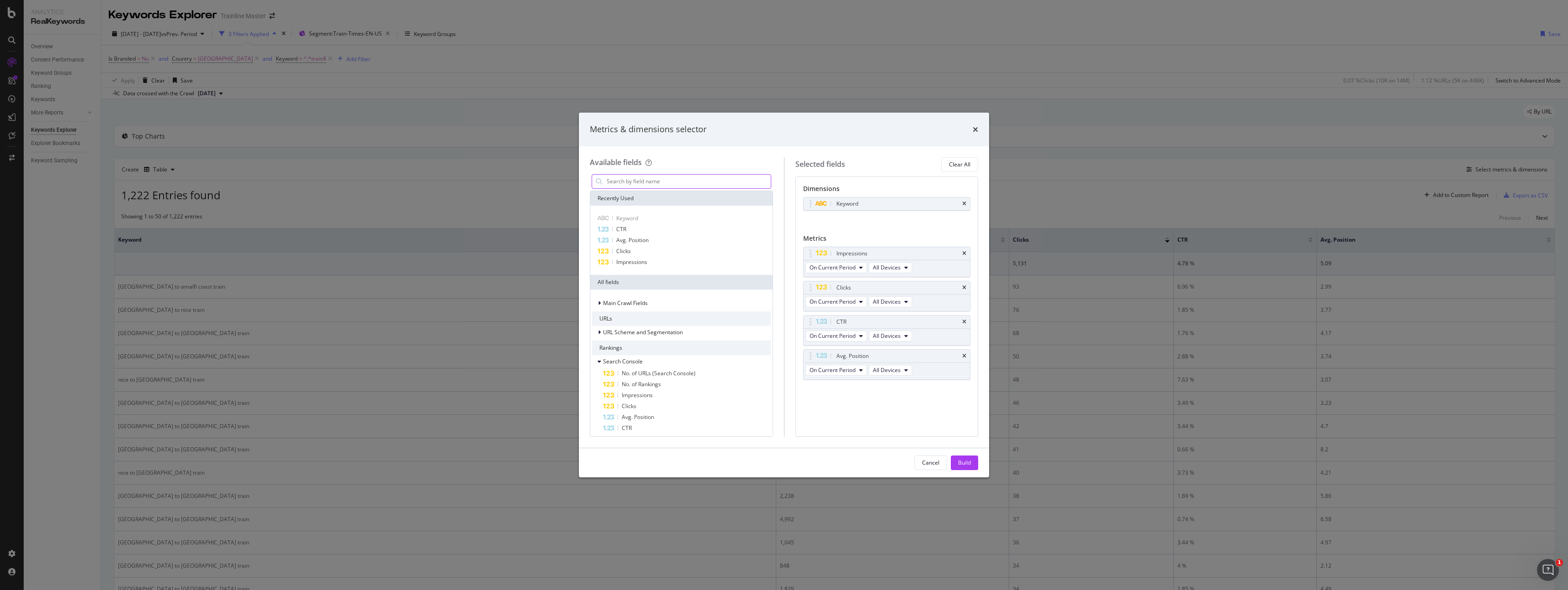
click at [648, 180] on input "modal" at bounding box center [688, 181] width 165 height 13
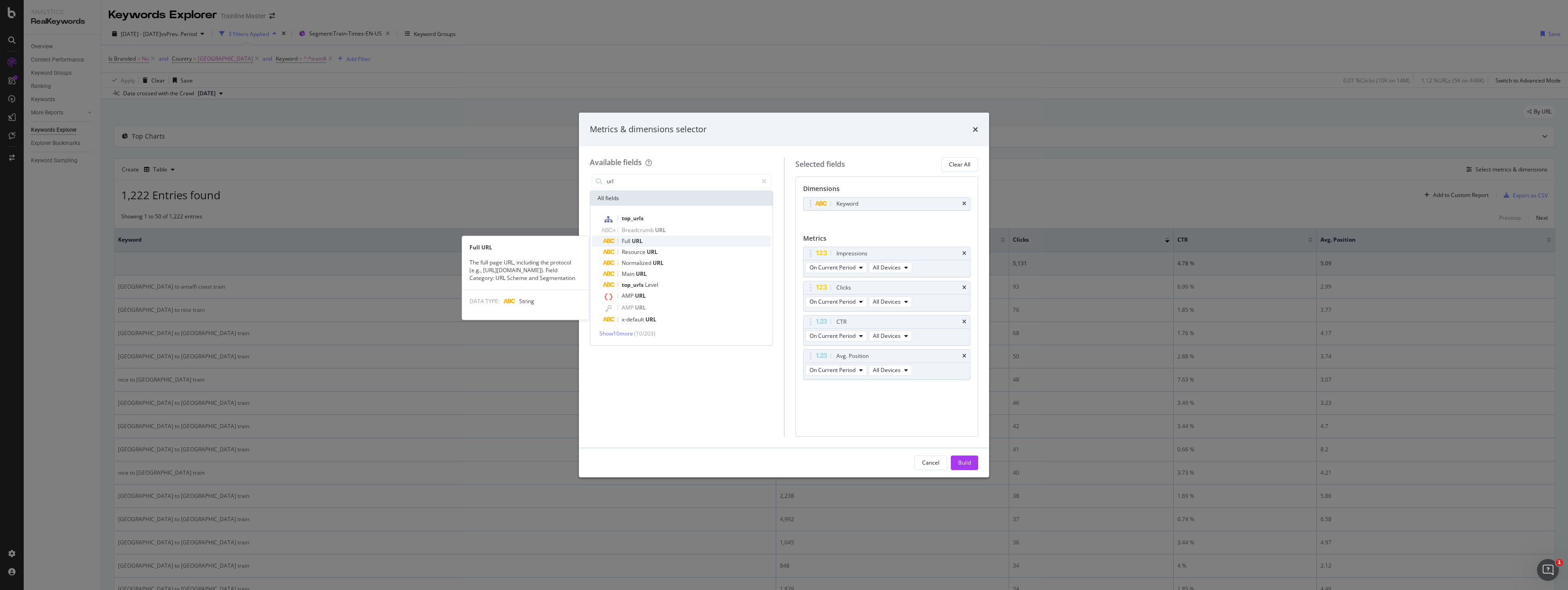
type input "url"
click at [660, 242] on div "Full URL" at bounding box center [686, 241] width 168 height 11
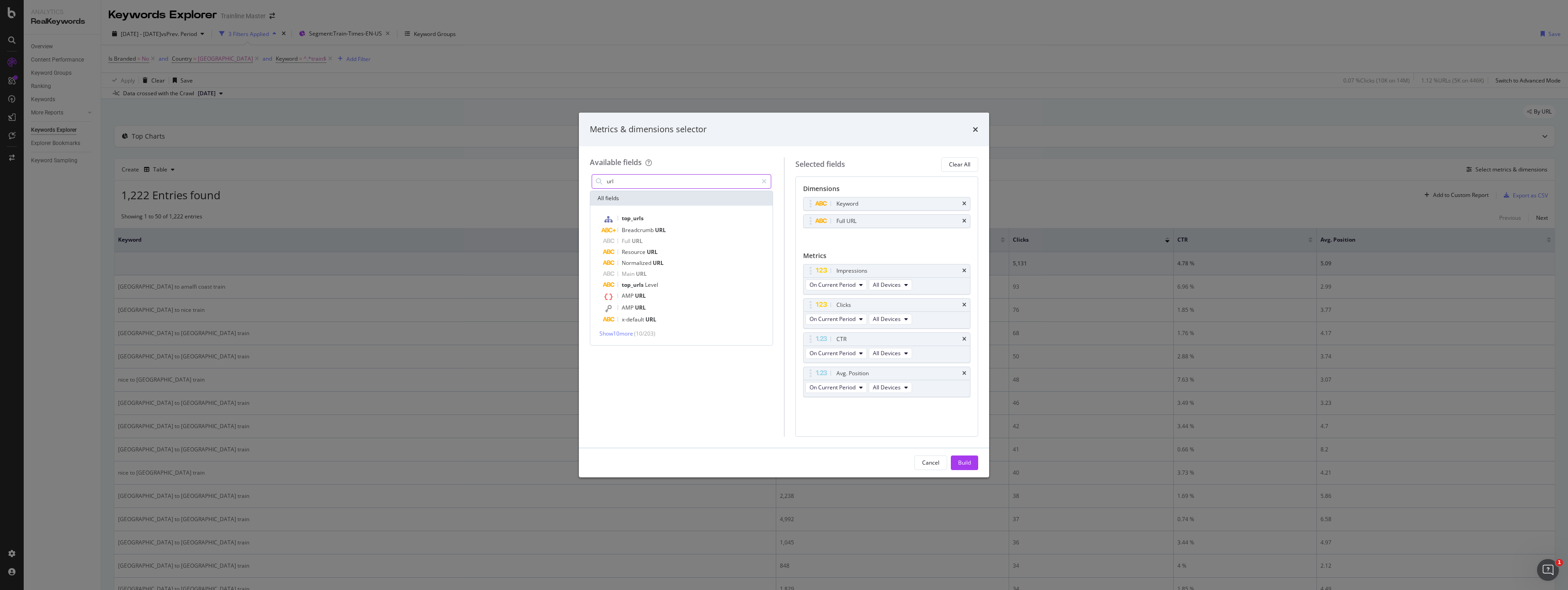
click at [642, 182] on input "url" at bounding box center [681, 181] width 152 height 13
click at [766, 179] on div "modal" at bounding box center [764, 181] width 13 height 15
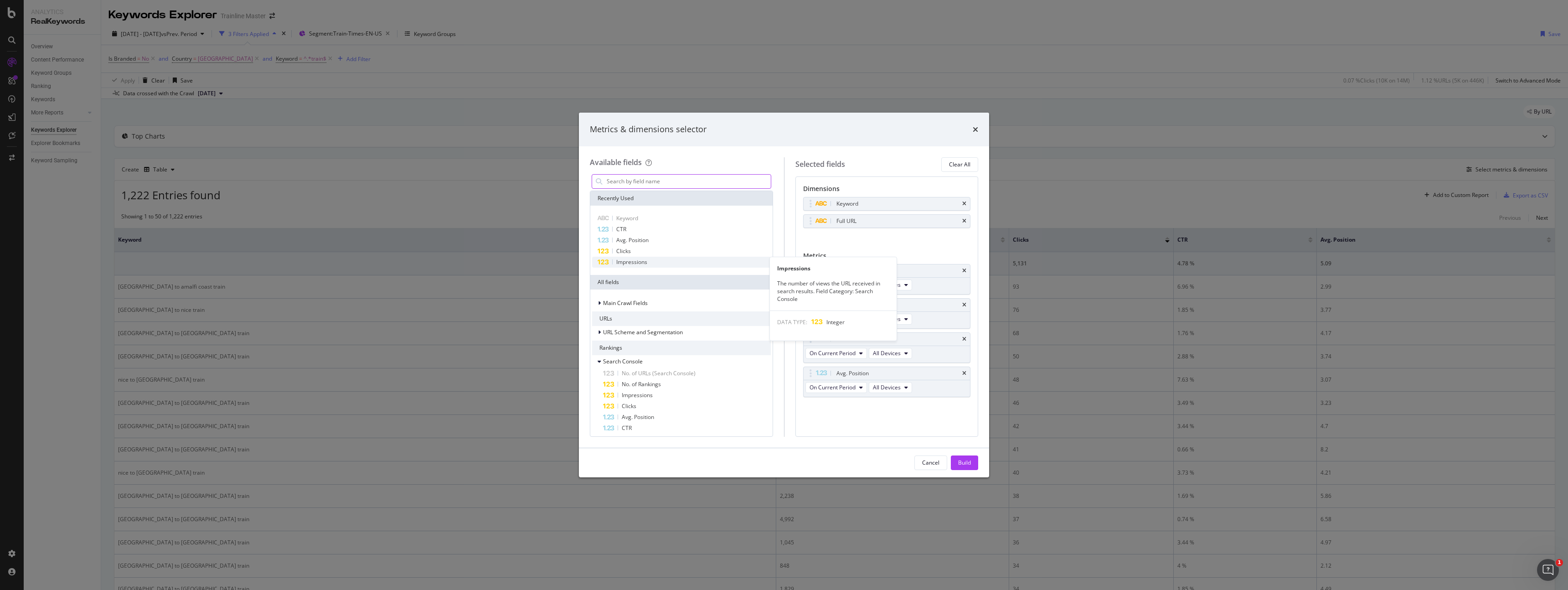
click at [637, 260] on span "Impressions" at bounding box center [631, 262] width 31 height 8
click at [633, 249] on div "Clicks" at bounding box center [681, 251] width 179 height 11
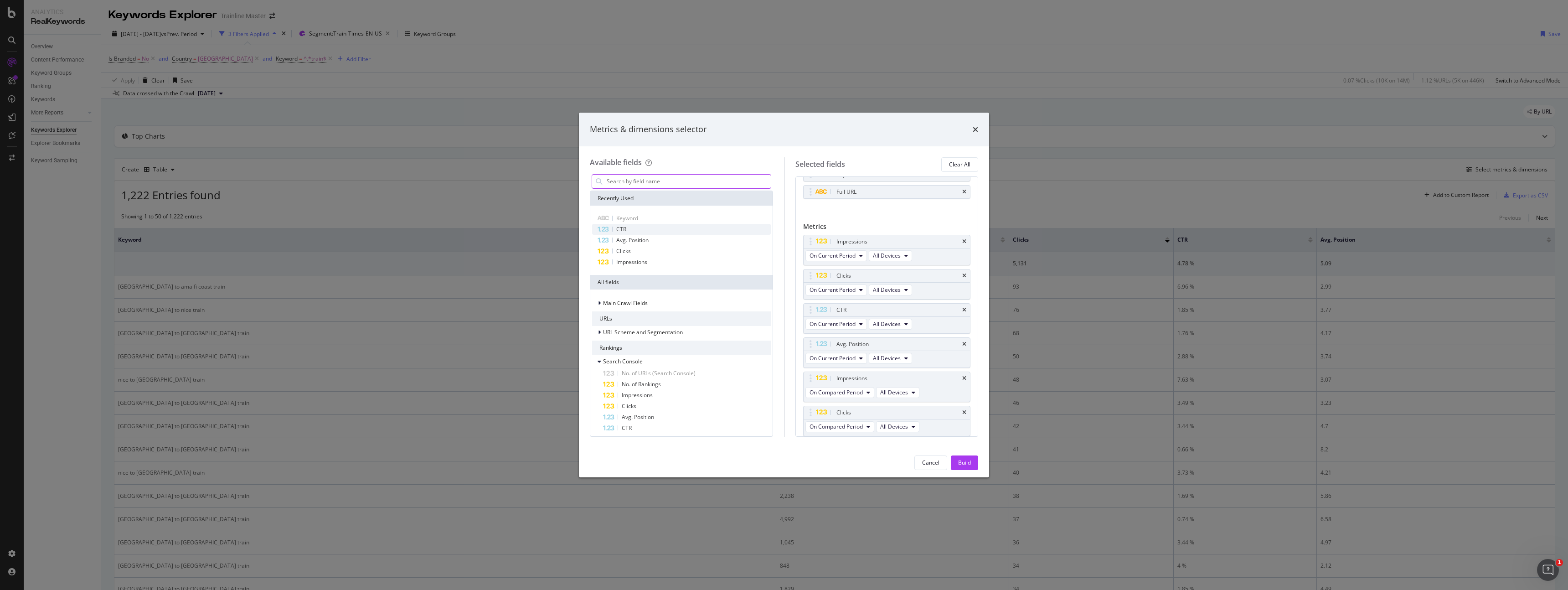
click at [628, 228] on div "CTR" at bounding box center [681, 229] width 179 height 11
click at [633, 242] on span "Avg. Position" at bounding box center [632, 240] width 32 height 8
click at [658, 264] on div "Impressions" at bounding box center [681, 262] width 179 height 11
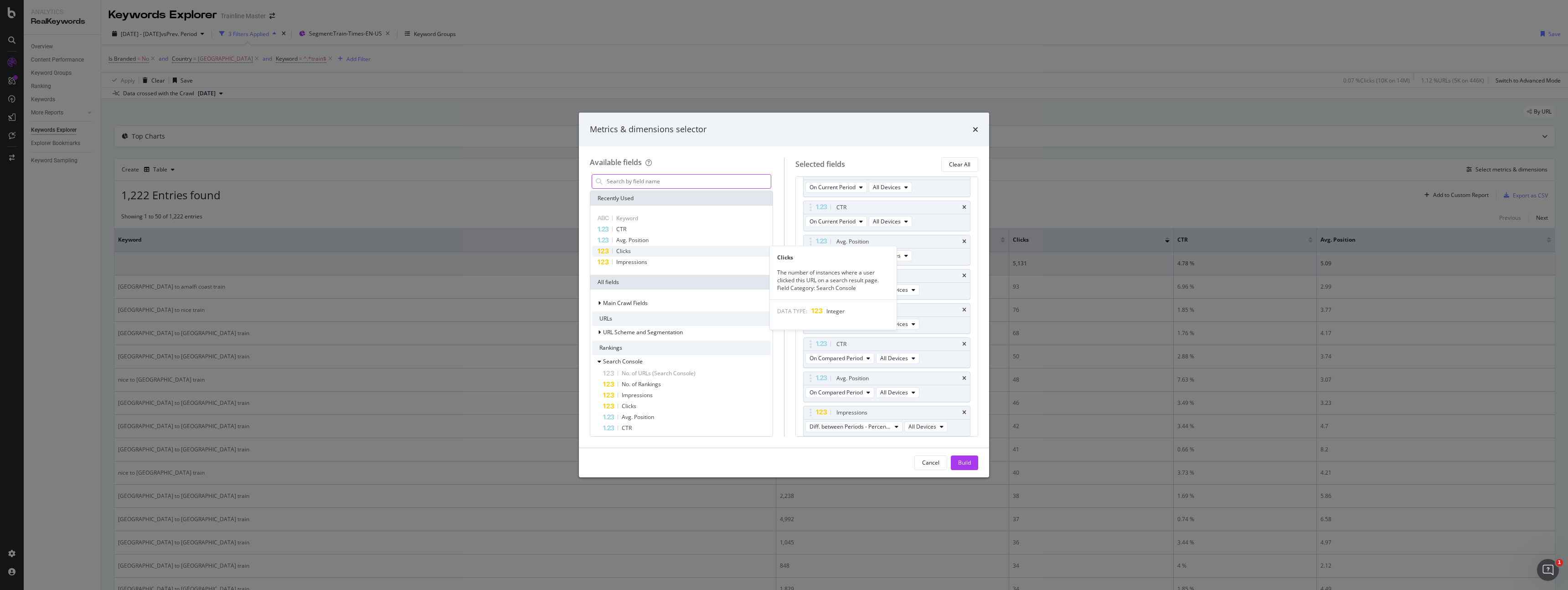
click at [654, 251] on div "Clicks" at bounding box center [681, 251] width 179 height 11
click at [644, 227] on div "CTR" at bounding box center [681, 229] width 179 height 11
click at [647, 242] on span "Avg. Position" at bounding box center [632, 240] width 32 height 8
click at [959, 462] on div "Build" at bounding box center [965, 463] width 13 height 8
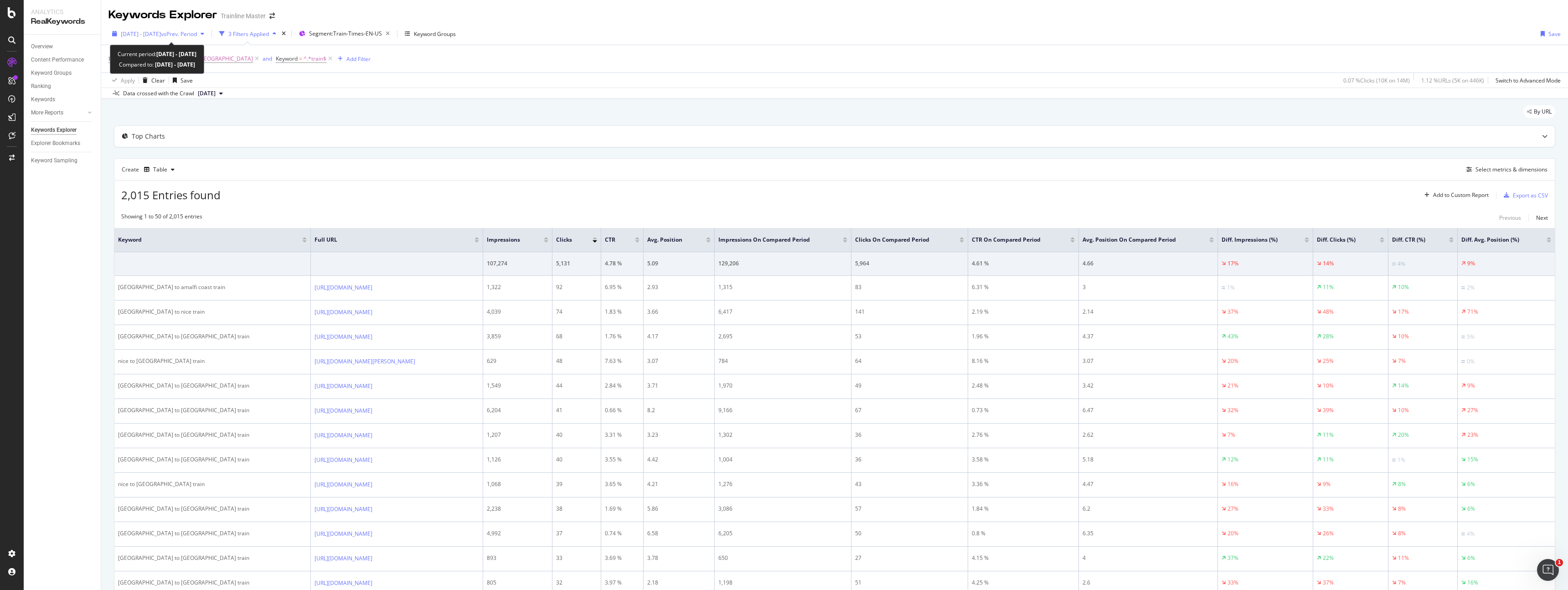
click at [196, 36] on span "vs Prev. Period" at bounding box center [179, 34] width 36 height 8
click at [169, 85] on div "Last 7 Days Last 28 Days Last 3 Months Last 6 Months Last Year Custom" at bounding box center [164, 94] width 87 height 68
click at [168, 85] on div "Last 3 Months" at bounding box center [149, 87] width 35 height 8
type input "[DATE]"
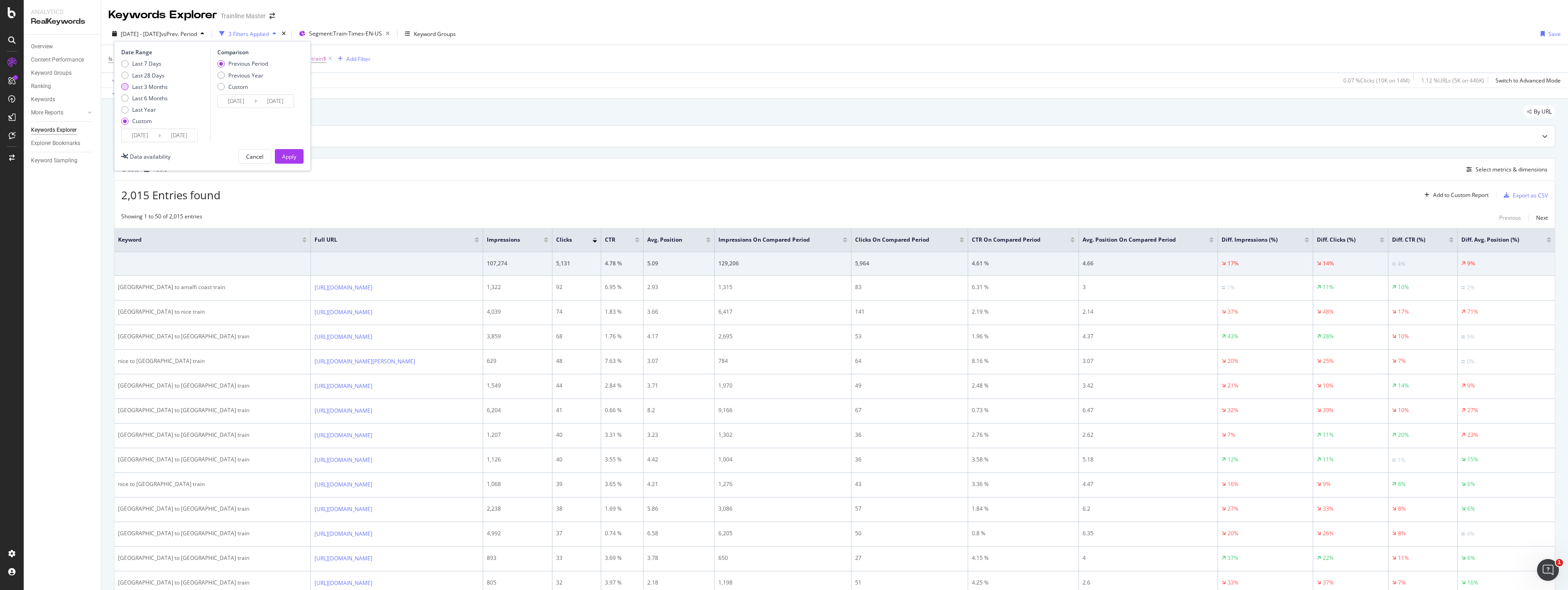
type input "[DATE]"
click at [293, 157] on div "Apply" at bounding box center [290, 157] width 14 height 8
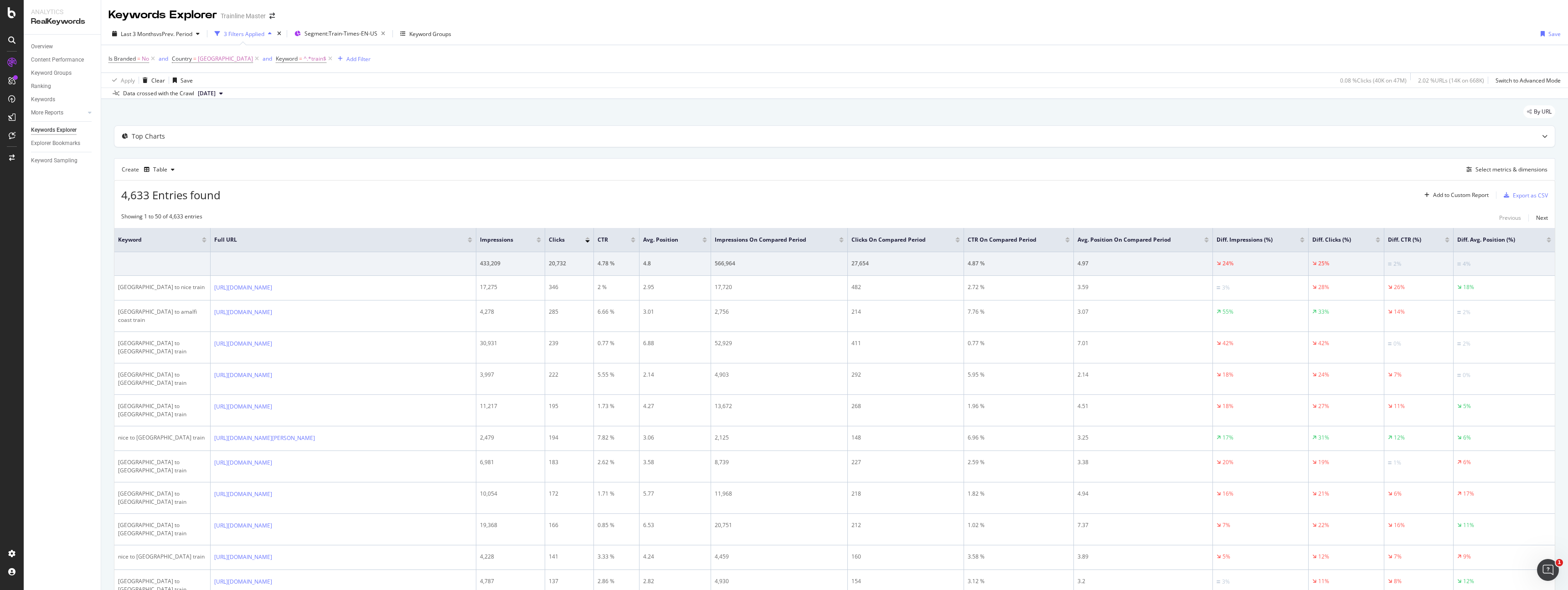
click at [1447, 240] on div at bounding box center [1447, 241] width 5 height 2
click at [1448, 238] on div at bounding box center [1447, 238] width 5 height 2
click at [207, 239] on span at bounding box center [209, 240] width 6 height 24
click at [204, 241] on div at bounding box center [205, 241] width 5 height 2
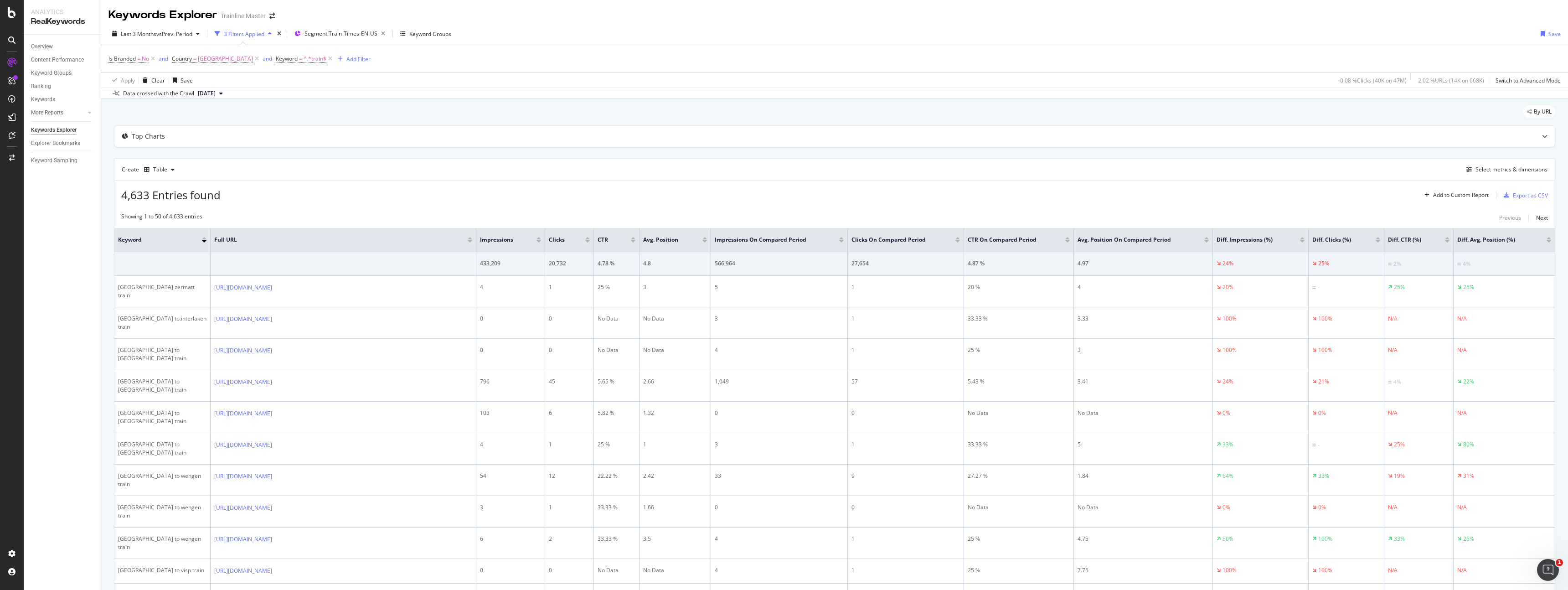
click at [204, 242] on div at bounding box center [205, 241] width 5 height 2
click at [203, 238] on div at bounding box center [205, 238] width 5 height 2
click at [1475, 172] on div "Select metrics & dimensions" at bounding box center [1511, 169] width 72 height 8
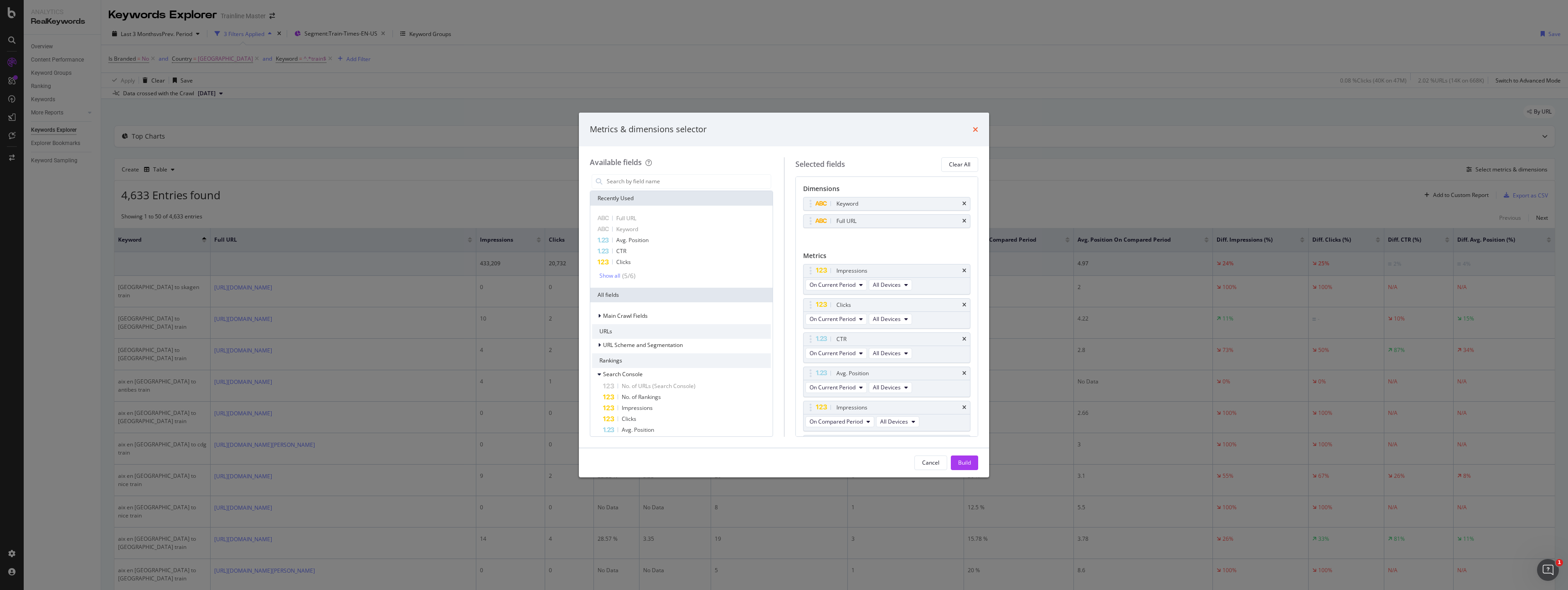
click at [973, 126] on icon "times" at bounding box center [975, 129] width 6 height 7
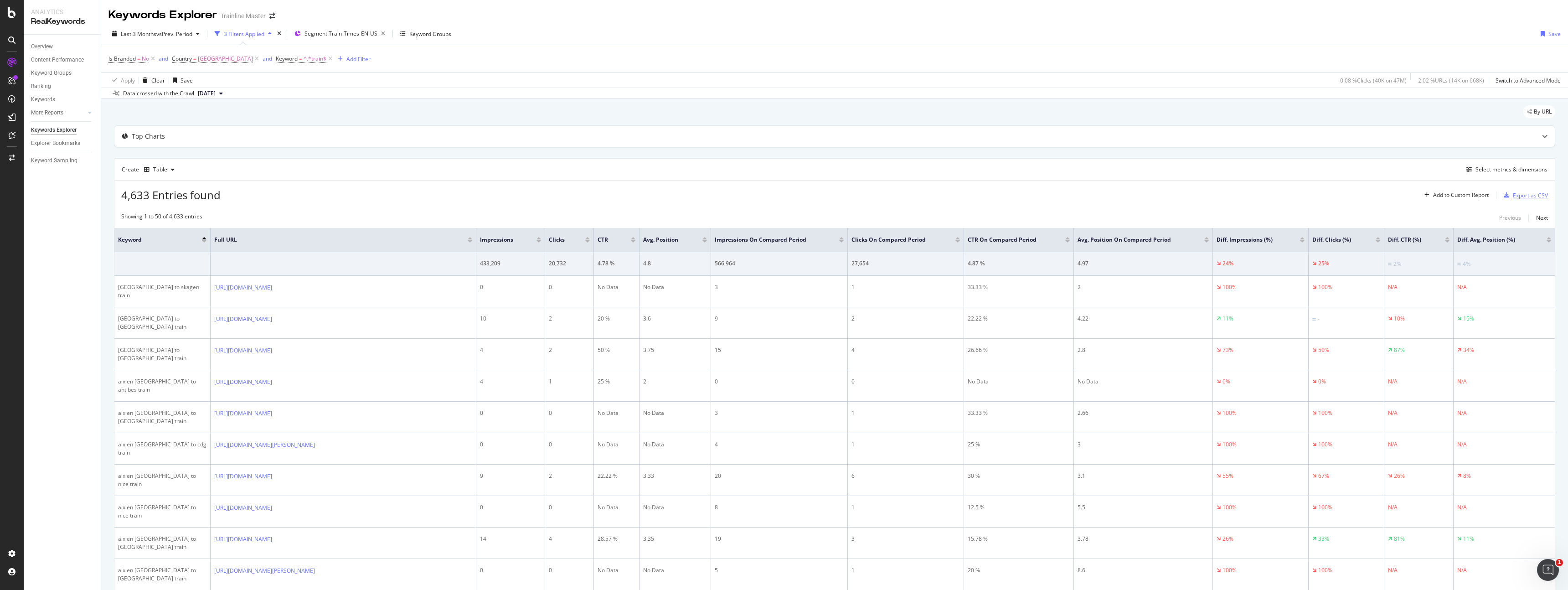
click at [1502, 199] on div "Export as CSV" at bounding box center [1523, 194] width 48 height 13
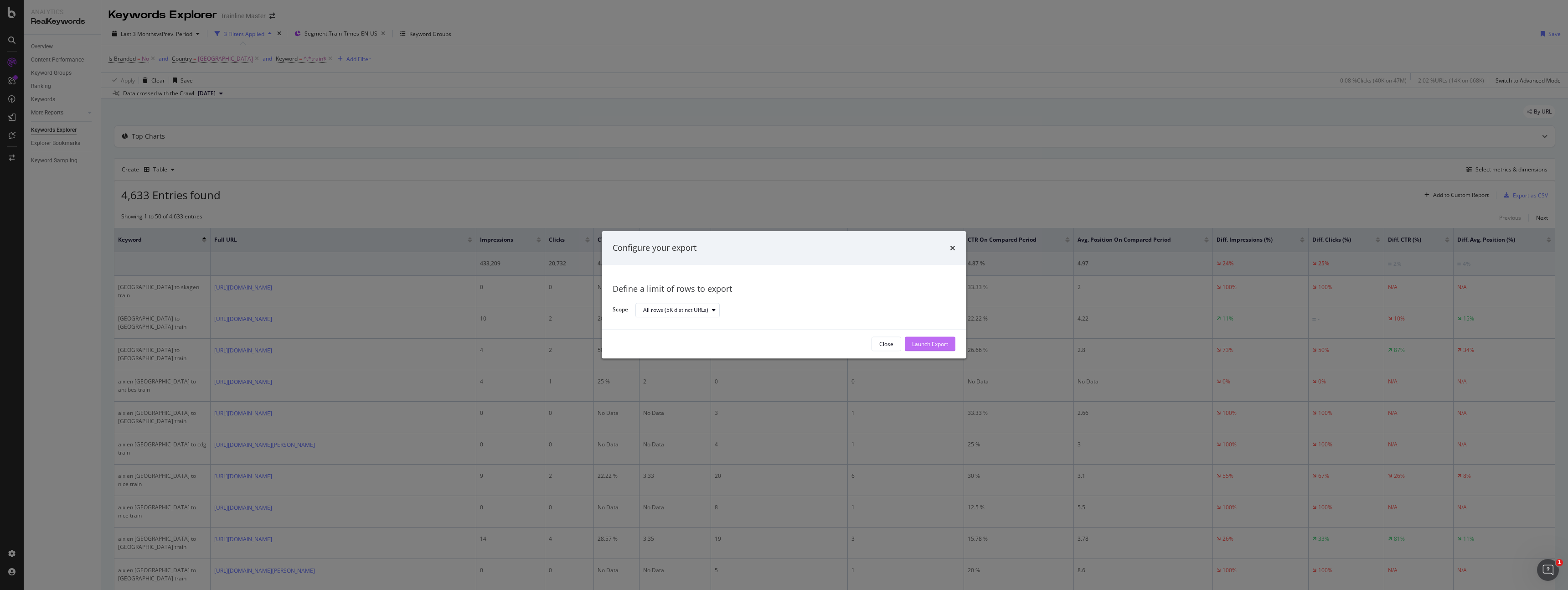
click at [950, 340] on button "Launch Export" at bounding box center [930, 344] width 50 height 15
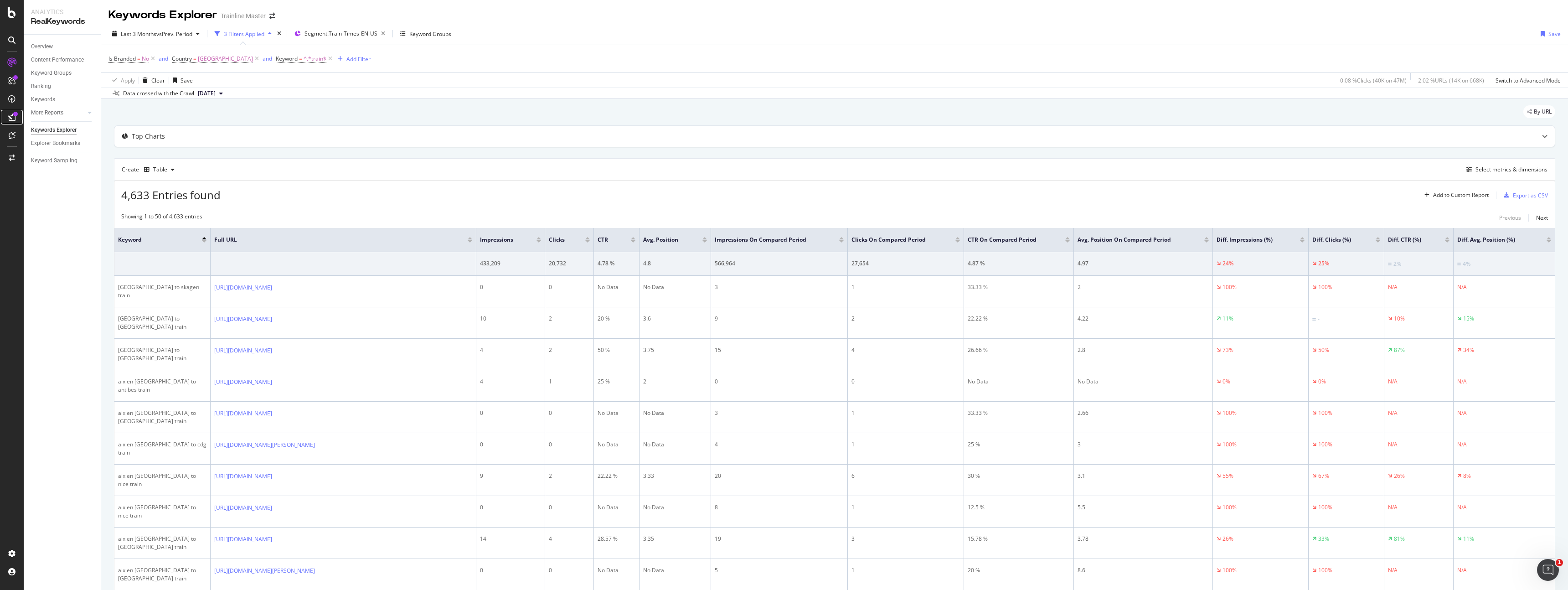
click at [13, 121] on div at bounding box center [12, 117] width 15 height 15
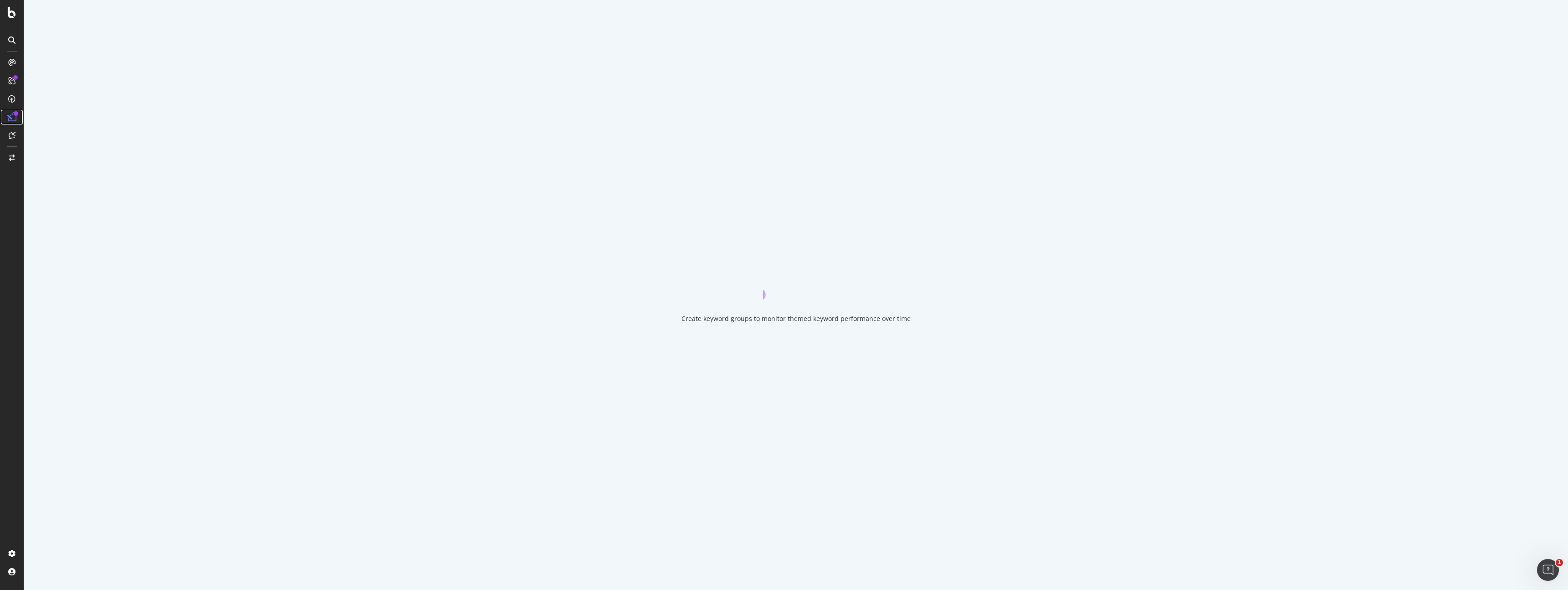
click at [13, 121] on icon at bounding box center [12, 117] width 9 height 9
click at [58, 155] on div "DataExports" at bounding box center [51, 157] width 35 height 9
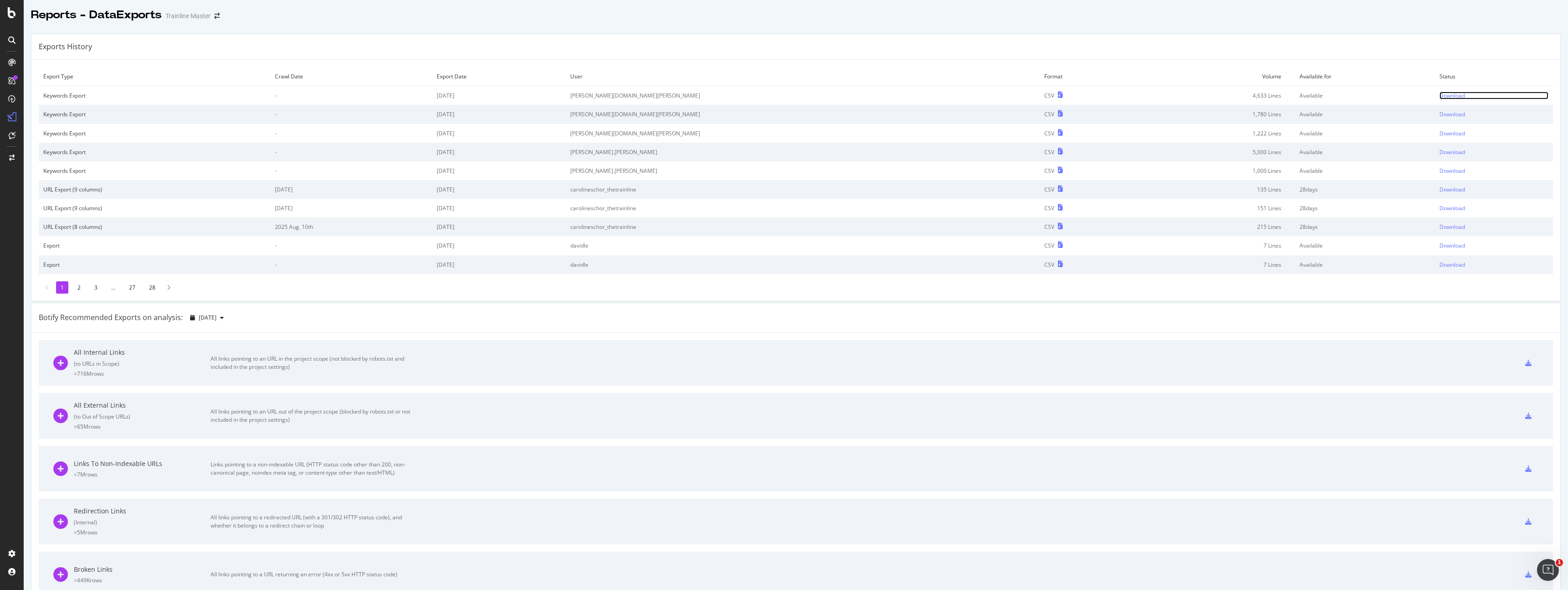
click at [1439, 94] on div "Download" at bounding box center [1452, 95] width 25 height 8
